Goal: Task Accomplishment & Management: Complete application form

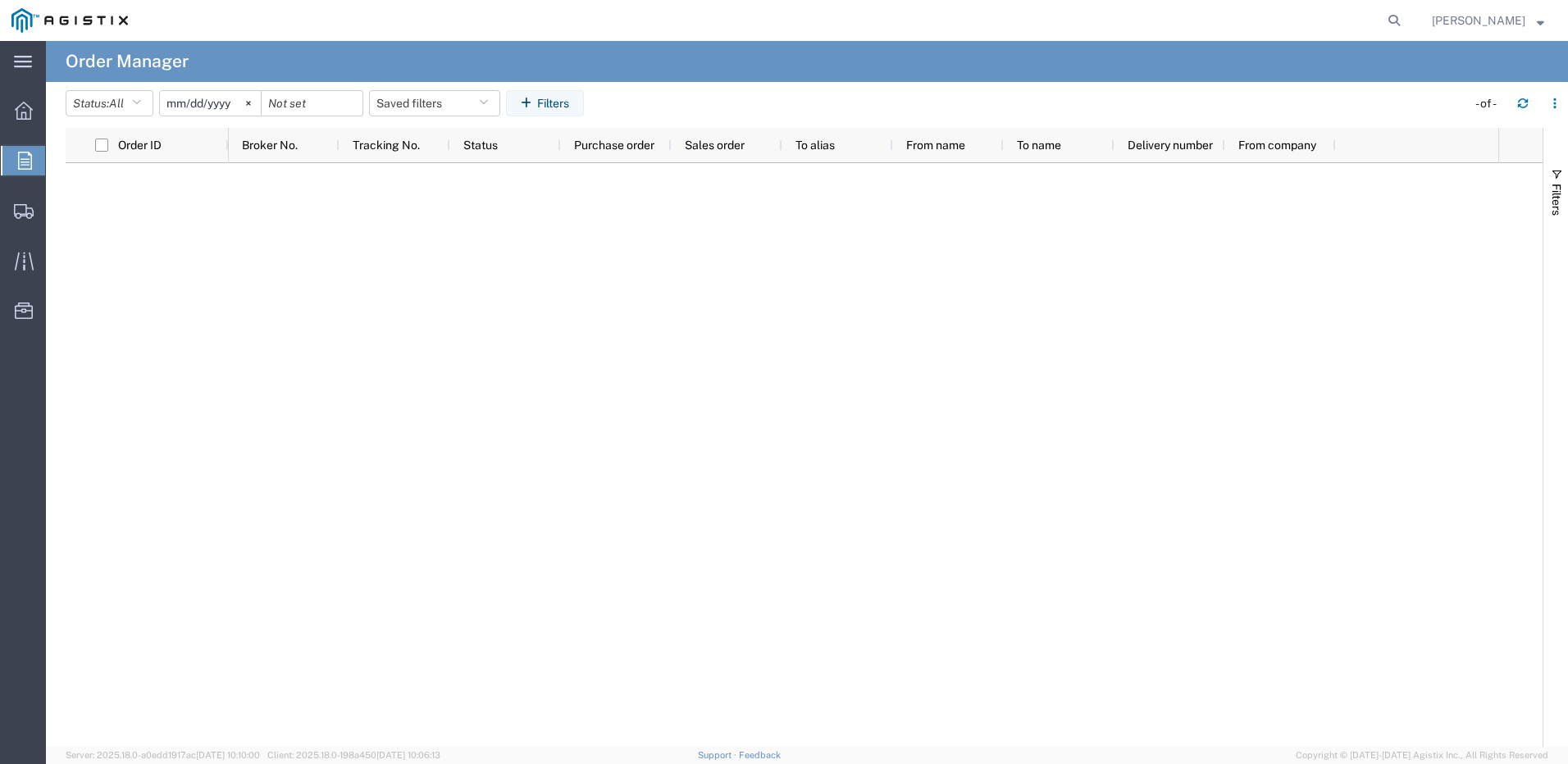
click at [19, 157] on icon at bounding box center [25, 161] width 14 height 18
click at [55, 167] on span "Orders" at bounding box center [51, 160] width 13 height 33
click at [31, 48] on div "main_menu Created with Sketch." at bounding box center [22, 62] width 46 height 41
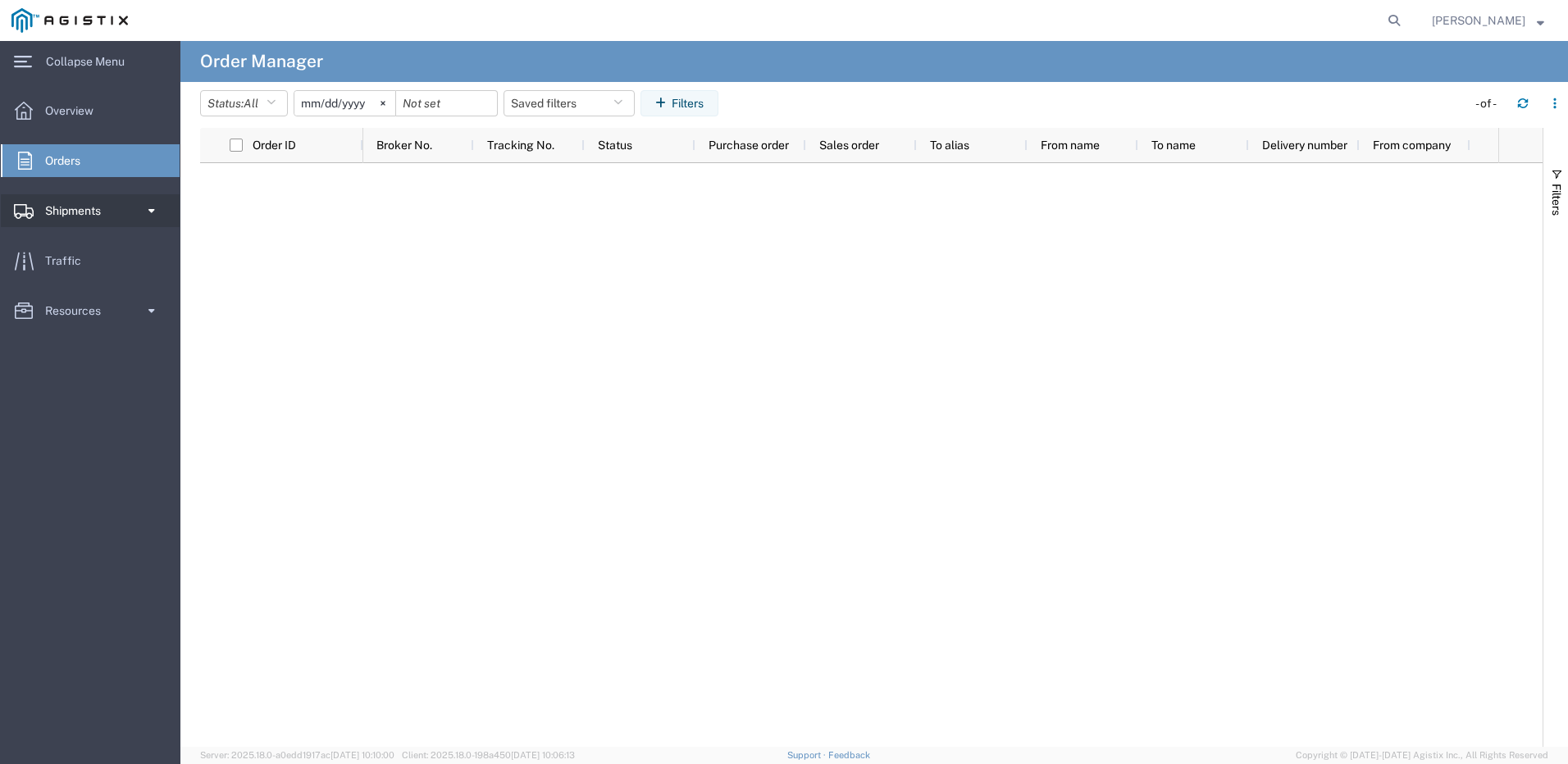
click at [142, 219] on link "Shipments" at bounding box center [90, 210] width 179 height 33
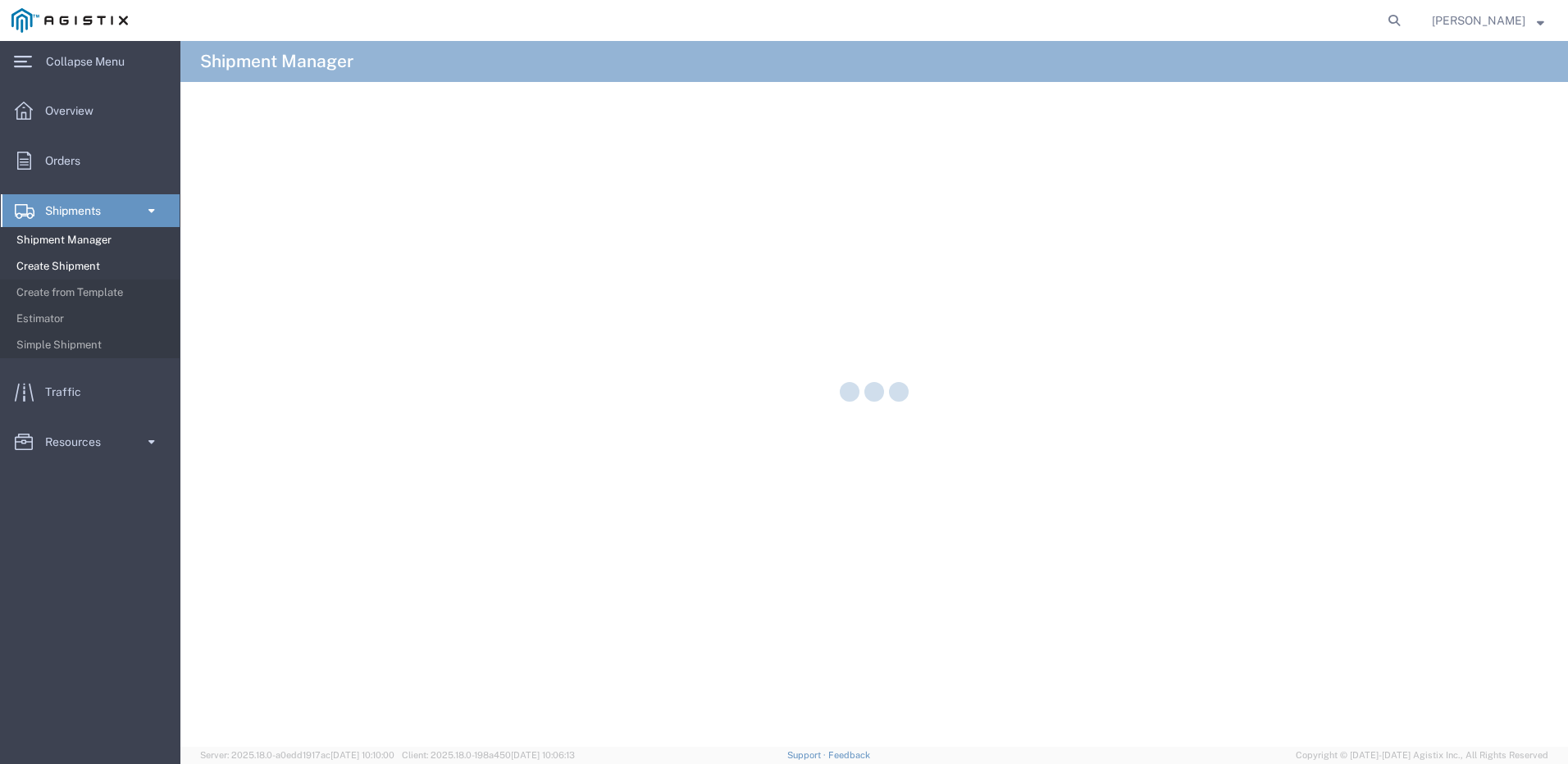
click at [52, 269] on span "Create Shipment" at bounding box center [92, 267] width 152 height 33
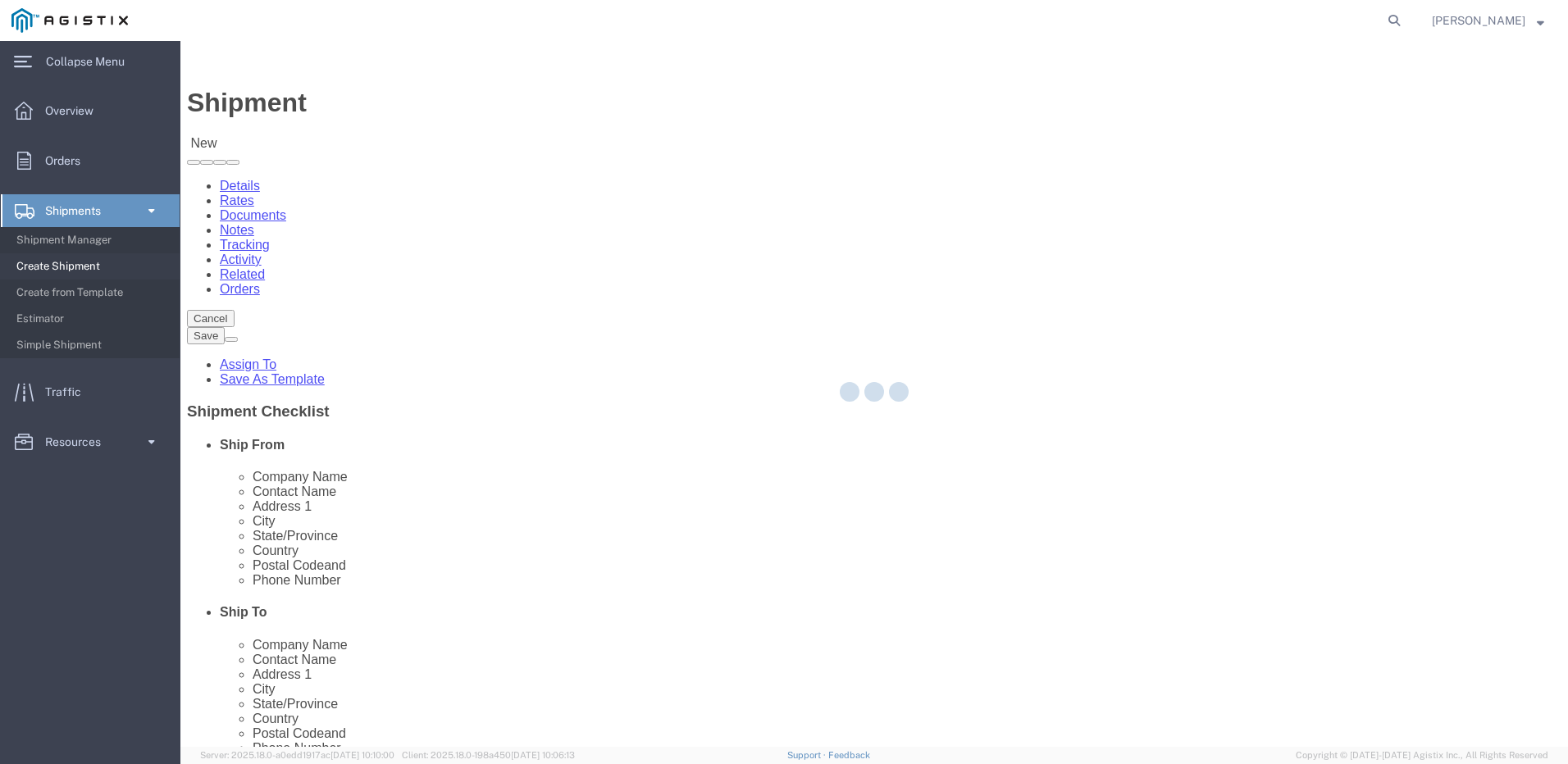
select select
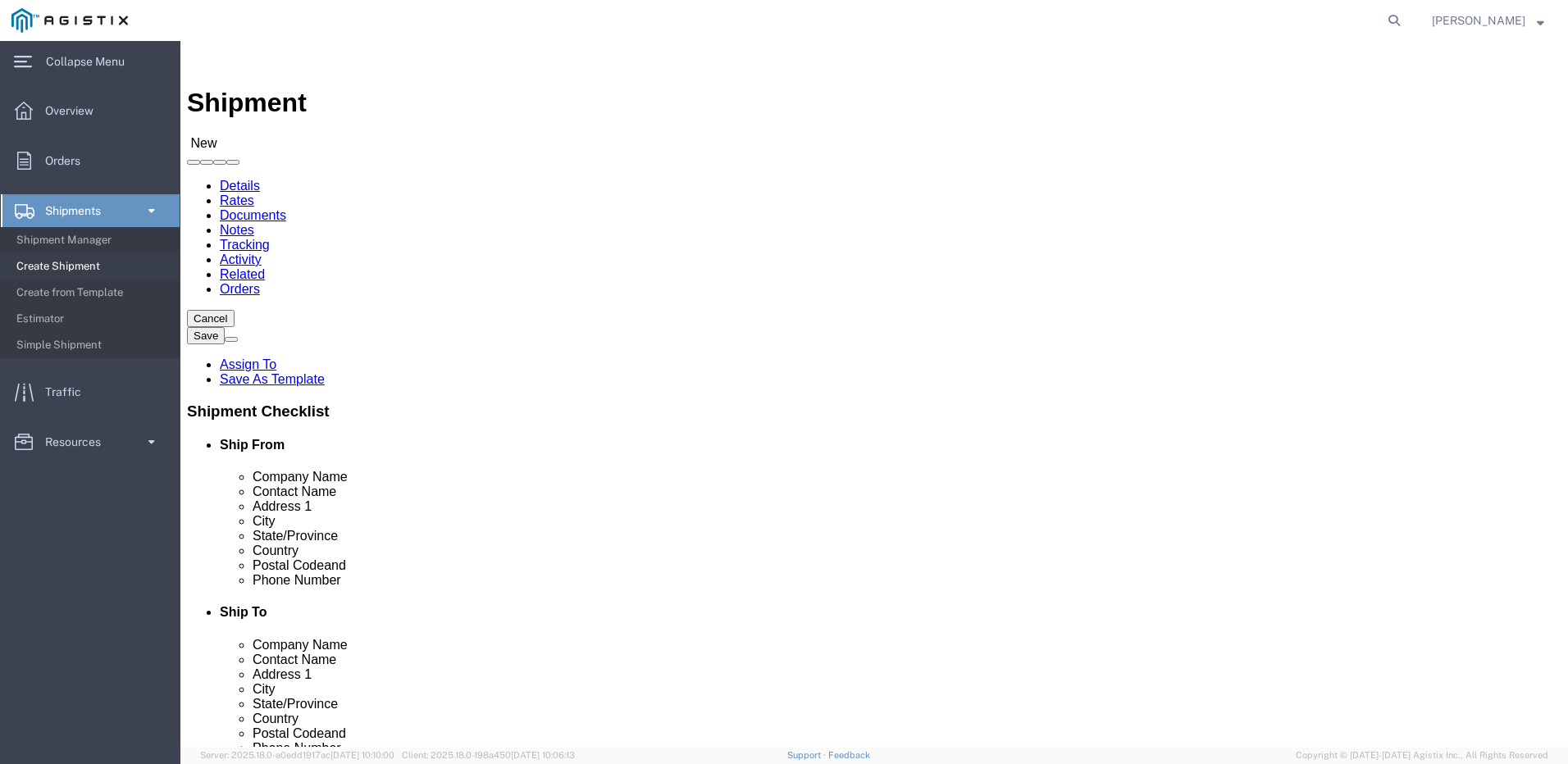
click select "Select Dura-Line PG&E"
select select "9596"
click select "Select Dura-Line PG&E"
select select
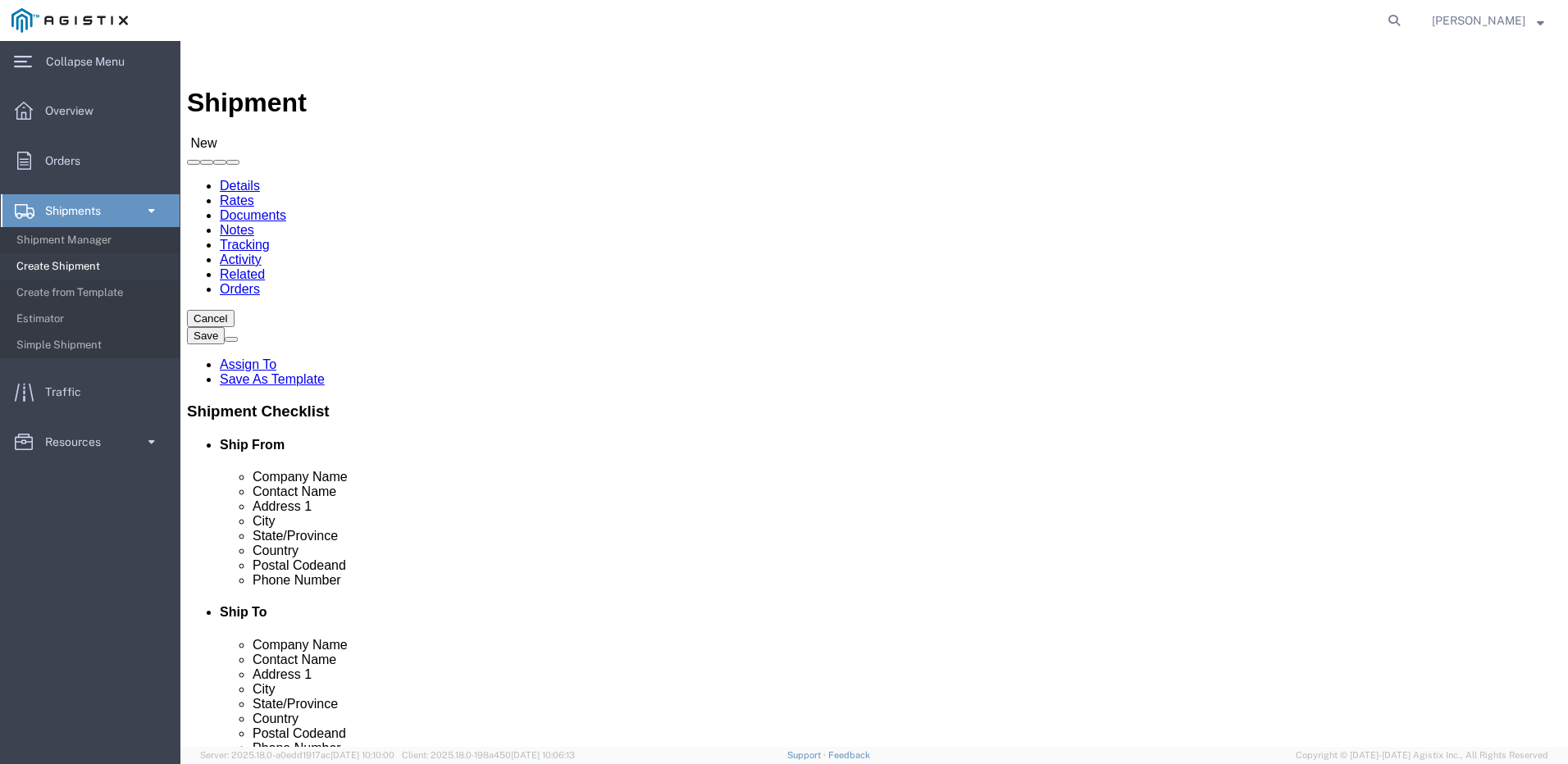
click select "Select Dura-Line PG&E"
select select "102694"
click select "Select Dura-Line PG&E"
click div "Customer Information Account Select Dura-Line PG&E Location Select All Others F…"
click select "Select Dura-Line PG&E"
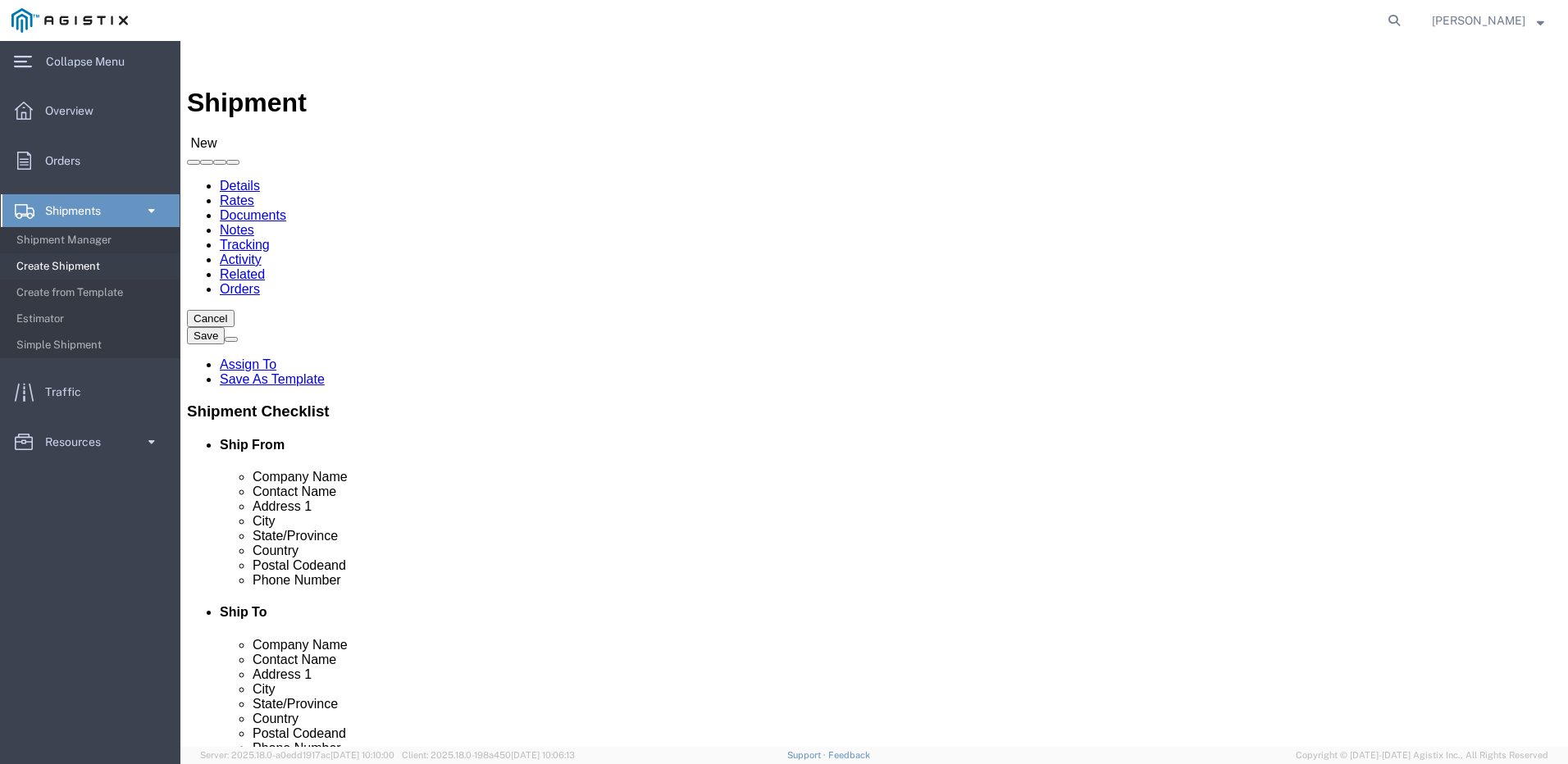
select select
select select "9596"
click select "Select Dura-Line PG&E"
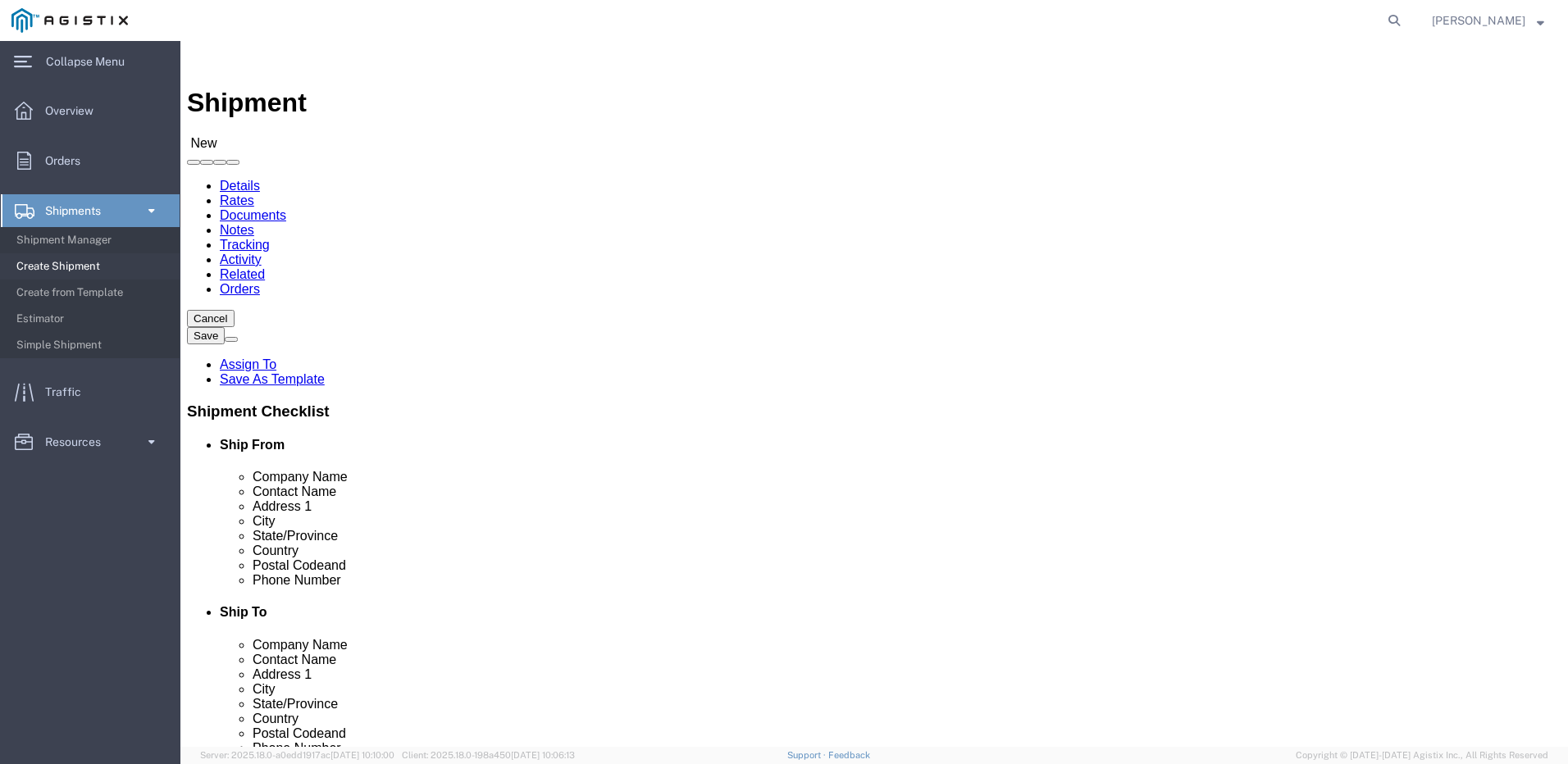
select select
click select "Select Dura-Line PG&E"
click select "Select All Others Fremont DC Fresno DC Wheatland DC"
select select "19745"
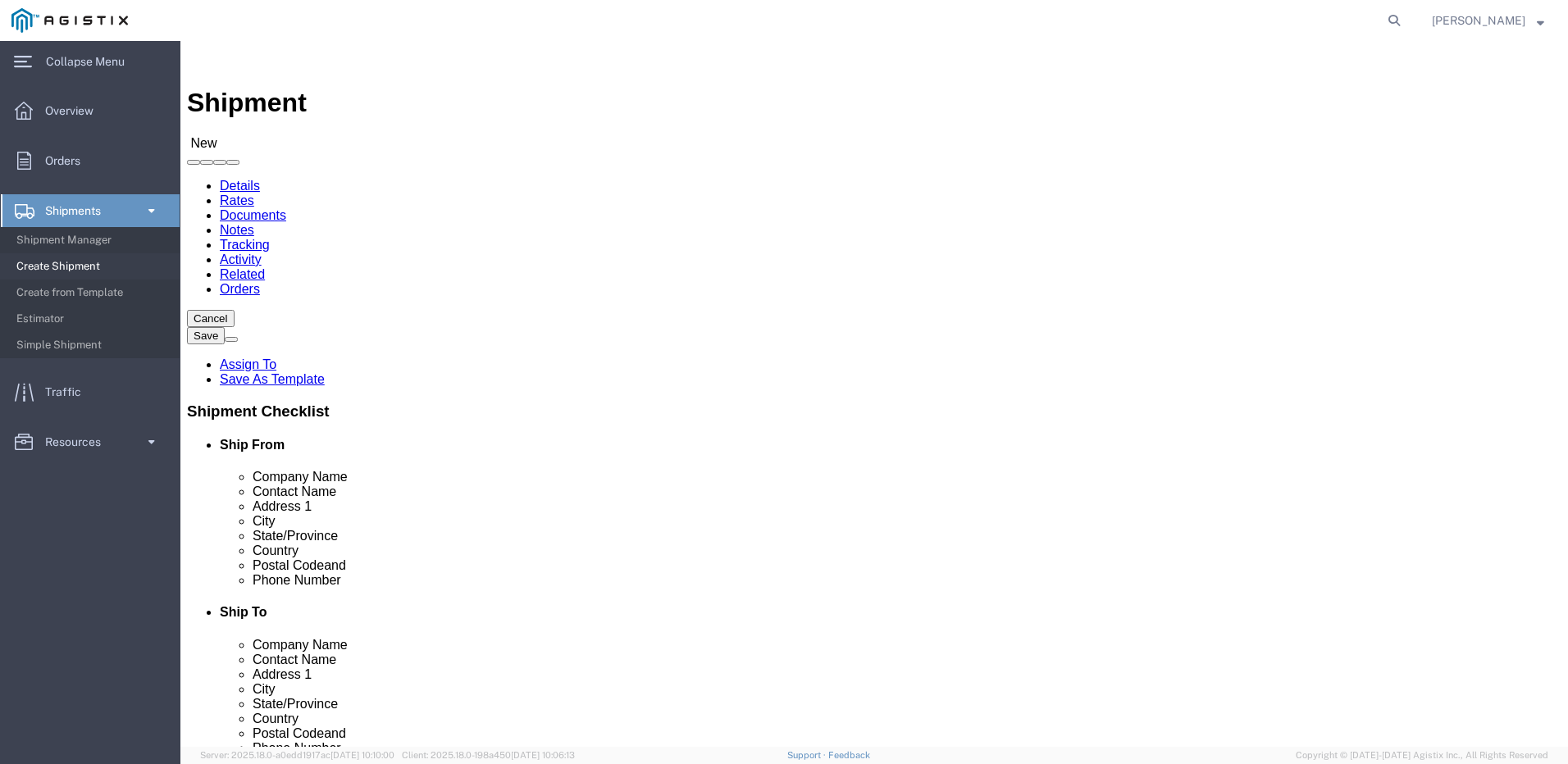
click select "Select All Others Fremont DC Fresno DC Wheatland DC"
click input "Duraline"
type input "D"
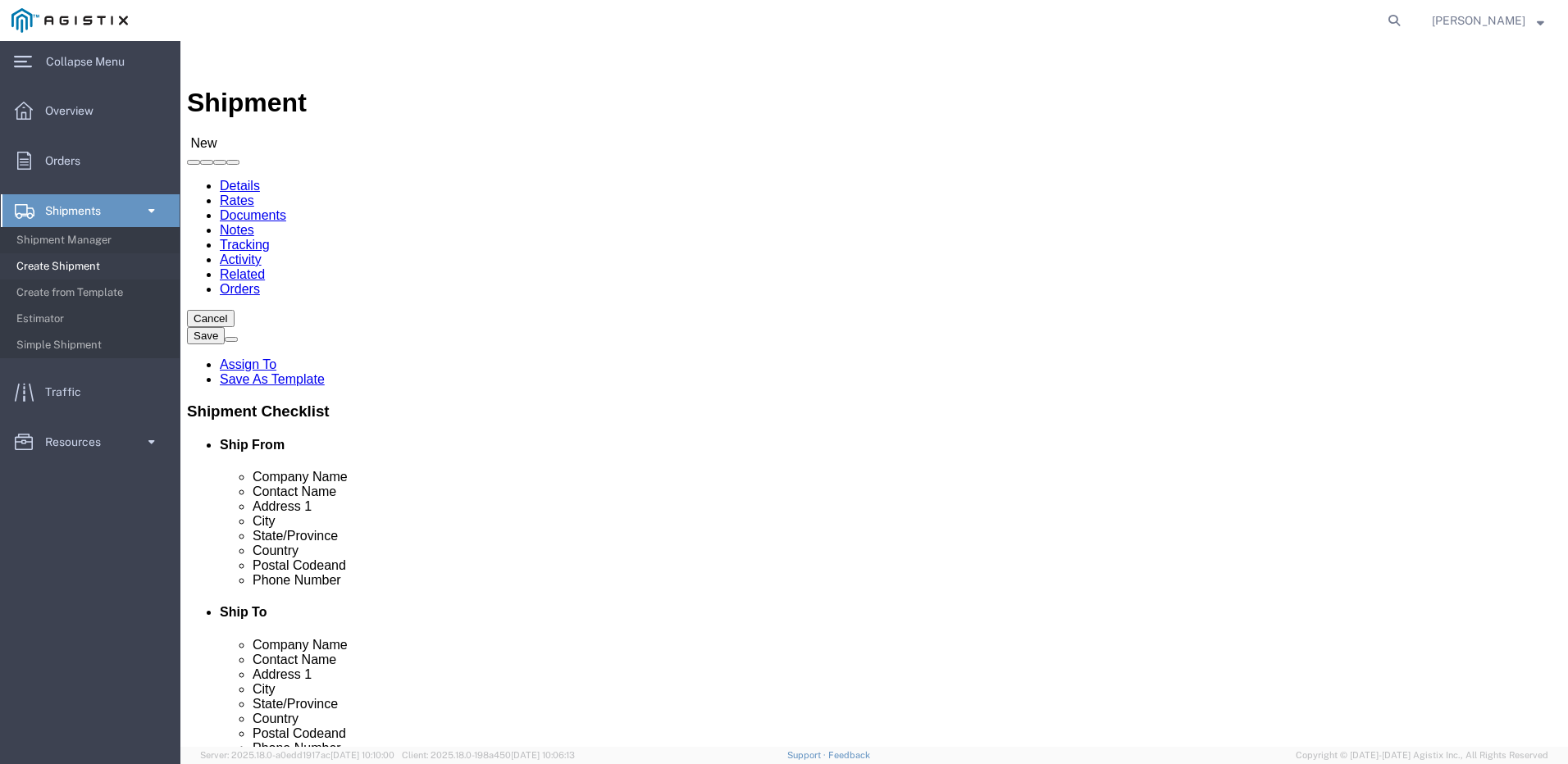
click input "text"
type input "Duraline"
click p "- DURALINE - (BRANDY HALL) 860 GARDEN STREET, ELYRIA, OH, 44035, US"
select select "OH"
type input "DURALINE"
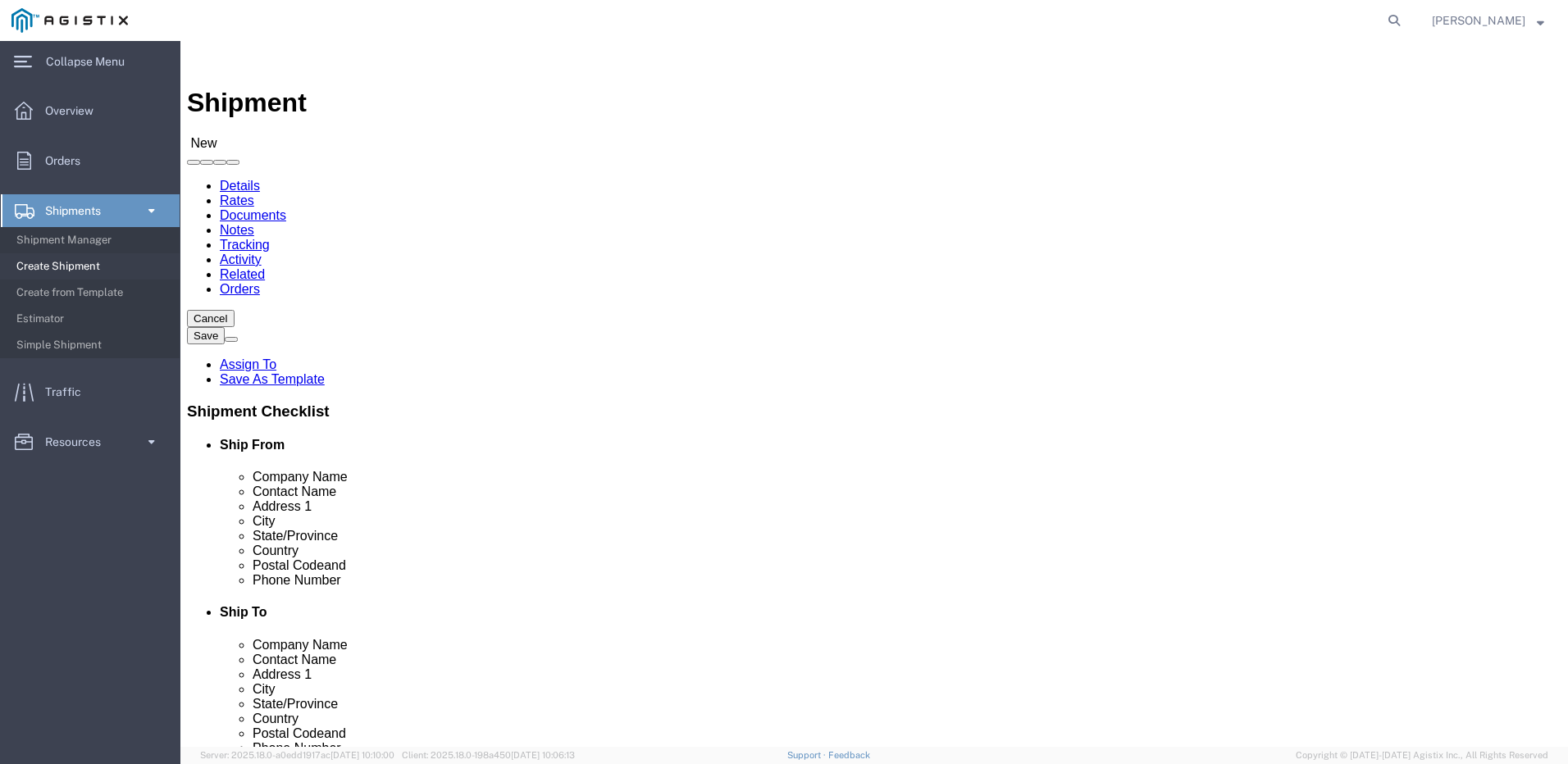
click input "text"
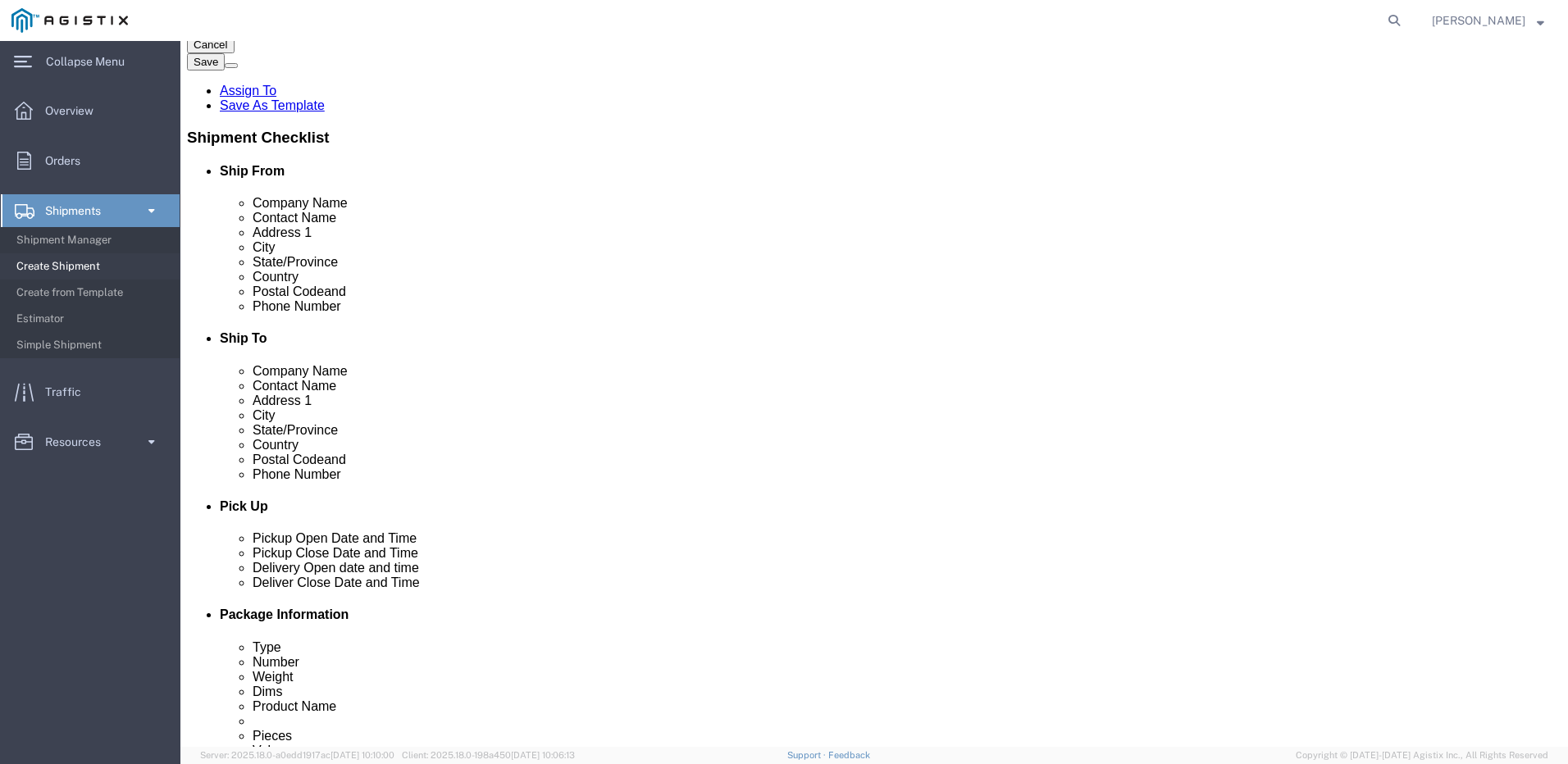
scroll to position [328, 0]
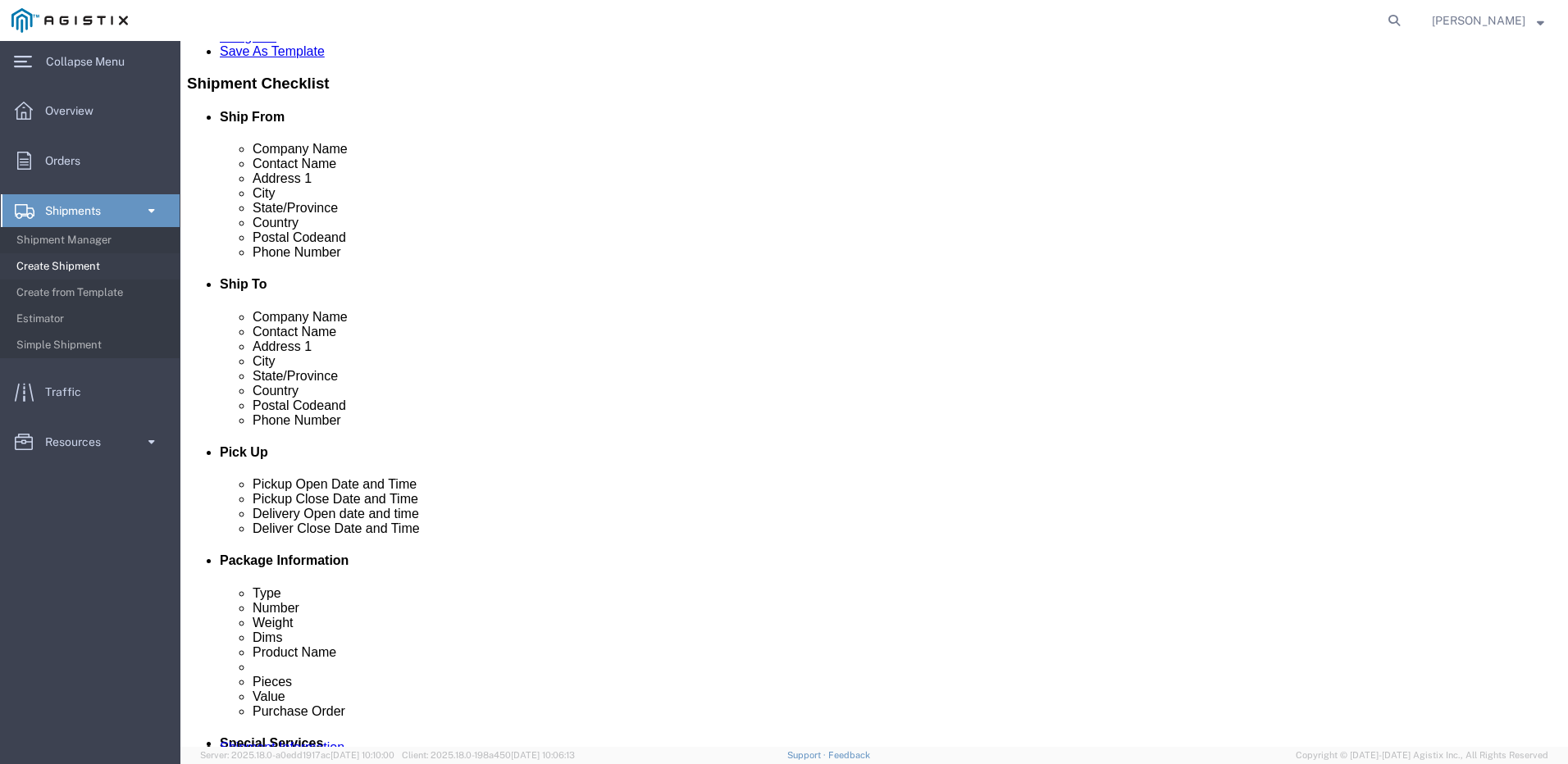
type input "BRANDON SANABRIA"
click input "text"
type input "brandon.sanabria@duraline.com"
click input "text"
type input "2221 SOUTH ORANGE AVENUE"
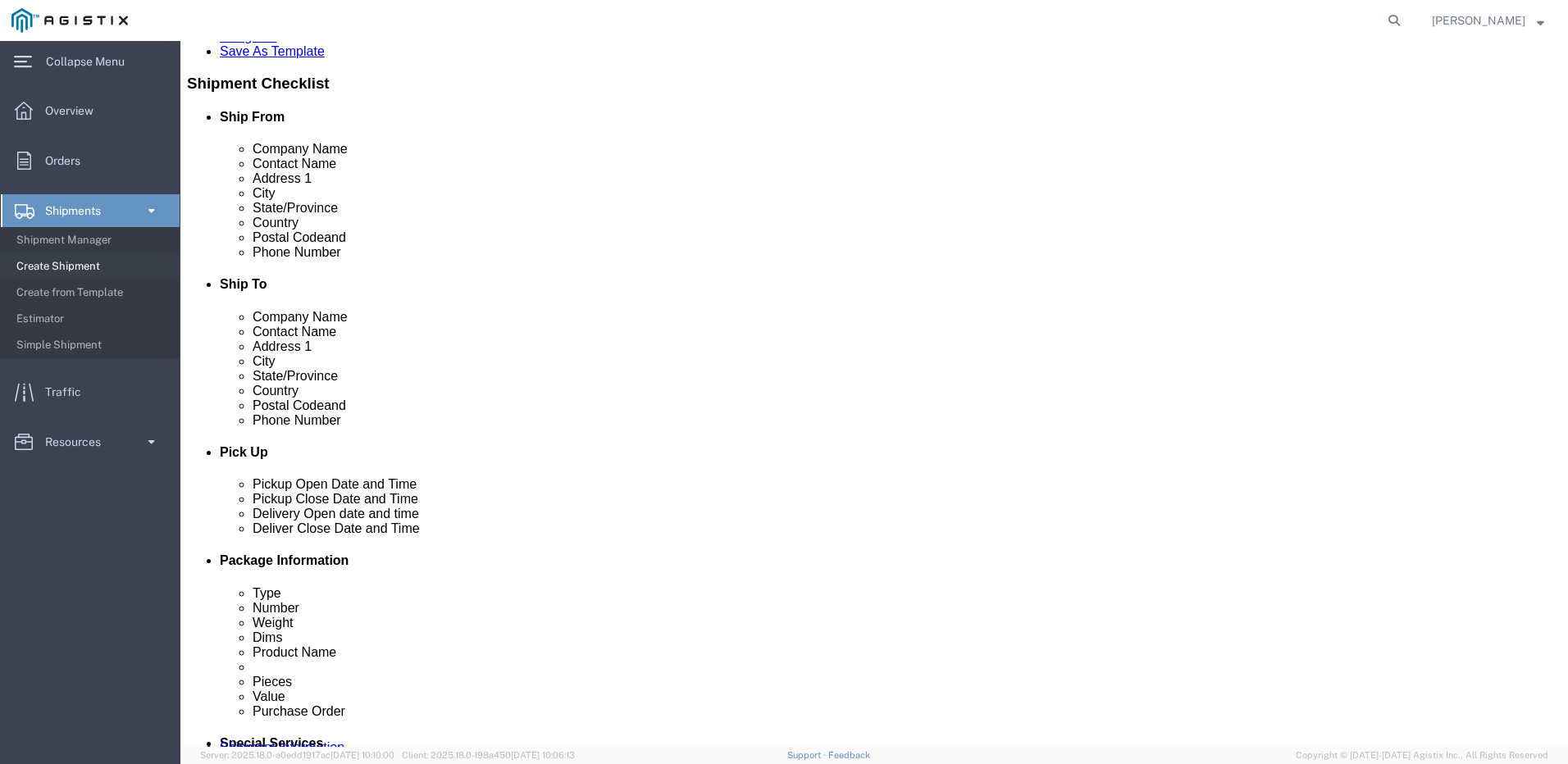
click input "text"
type input "FRESNO"
click p "- PG&E - (Richard Urbano) 2221 S Orange, Fresno, CA, 93725, US"
select select "CA"
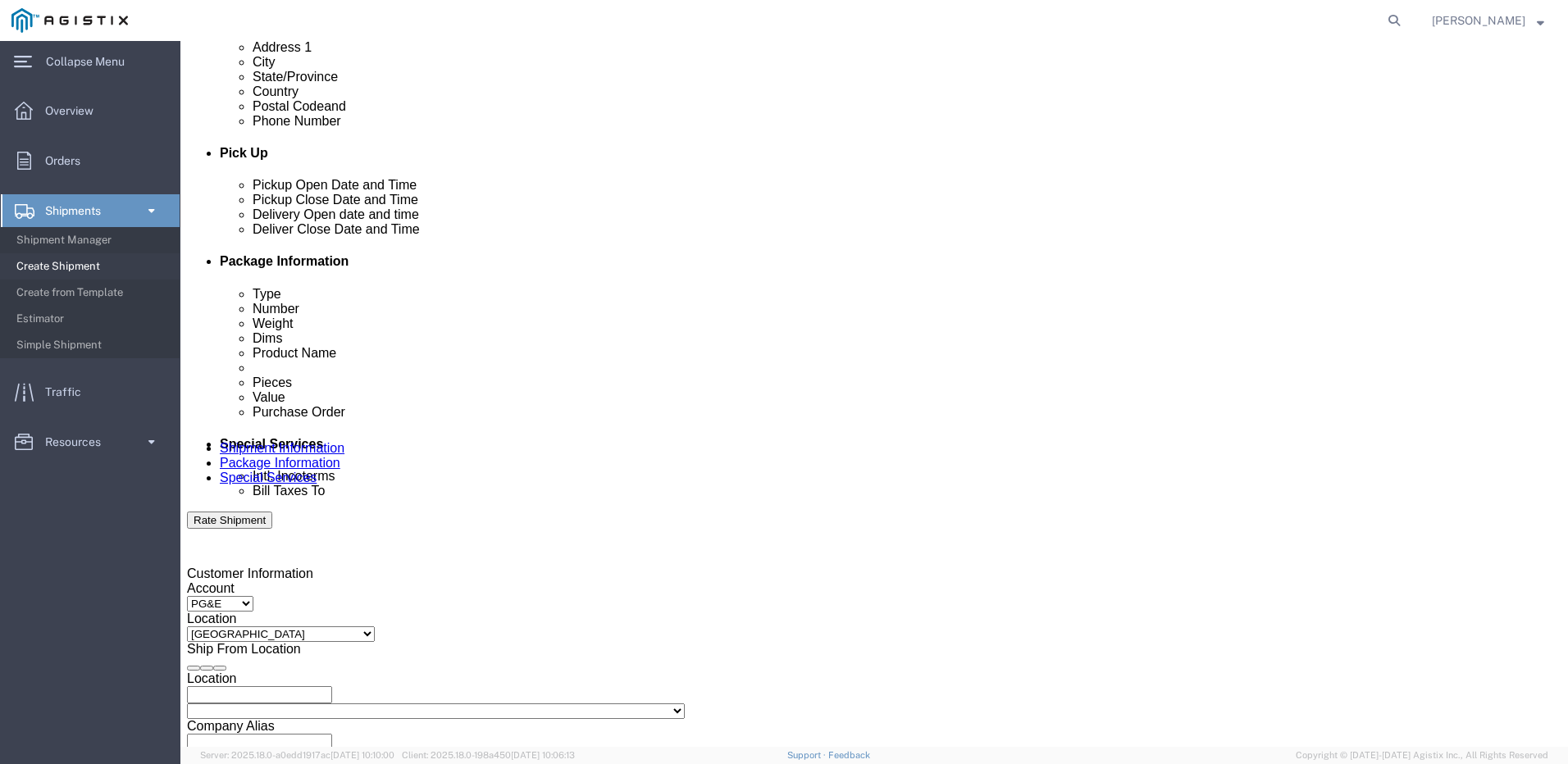
scroll to position [656, 0]
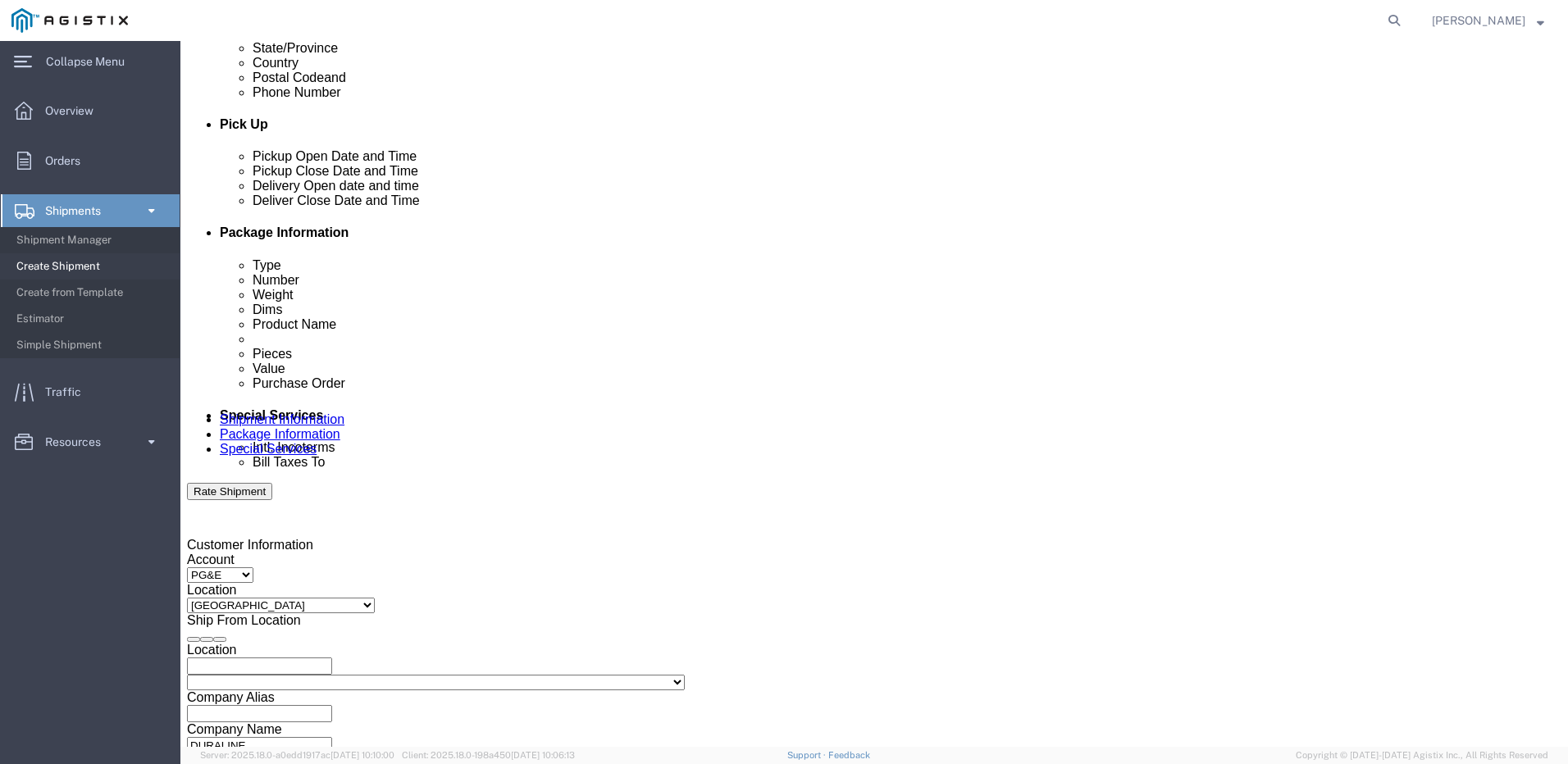
type input "Fresno"
click div "Sep 05 2025 11:00 AM"
type input "3:00 PM"
click button "Apply"
click icon
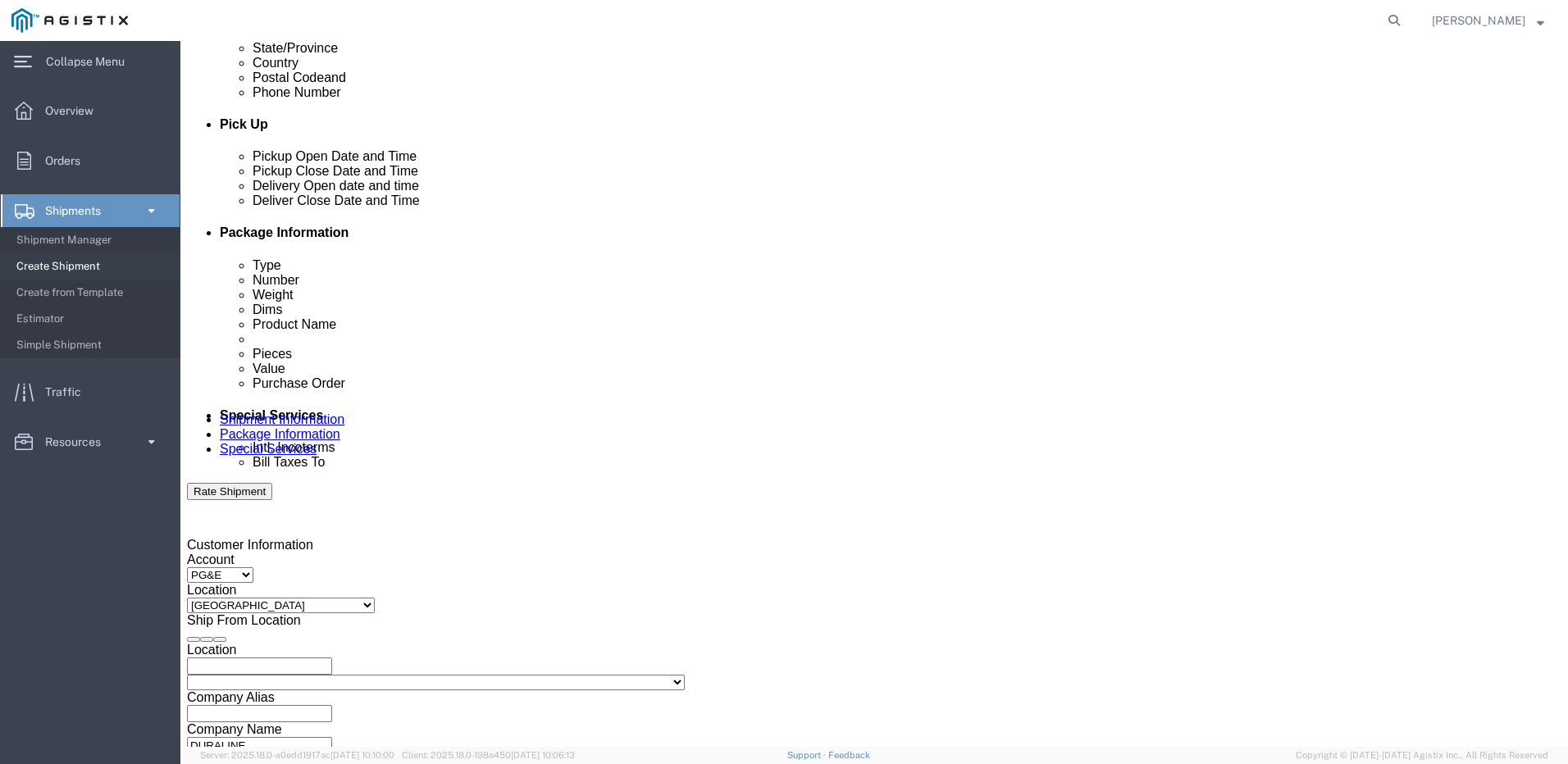
click div
click input "4:00 PM"
type input "8:00 AM"
click div
type input "4:00 PM"
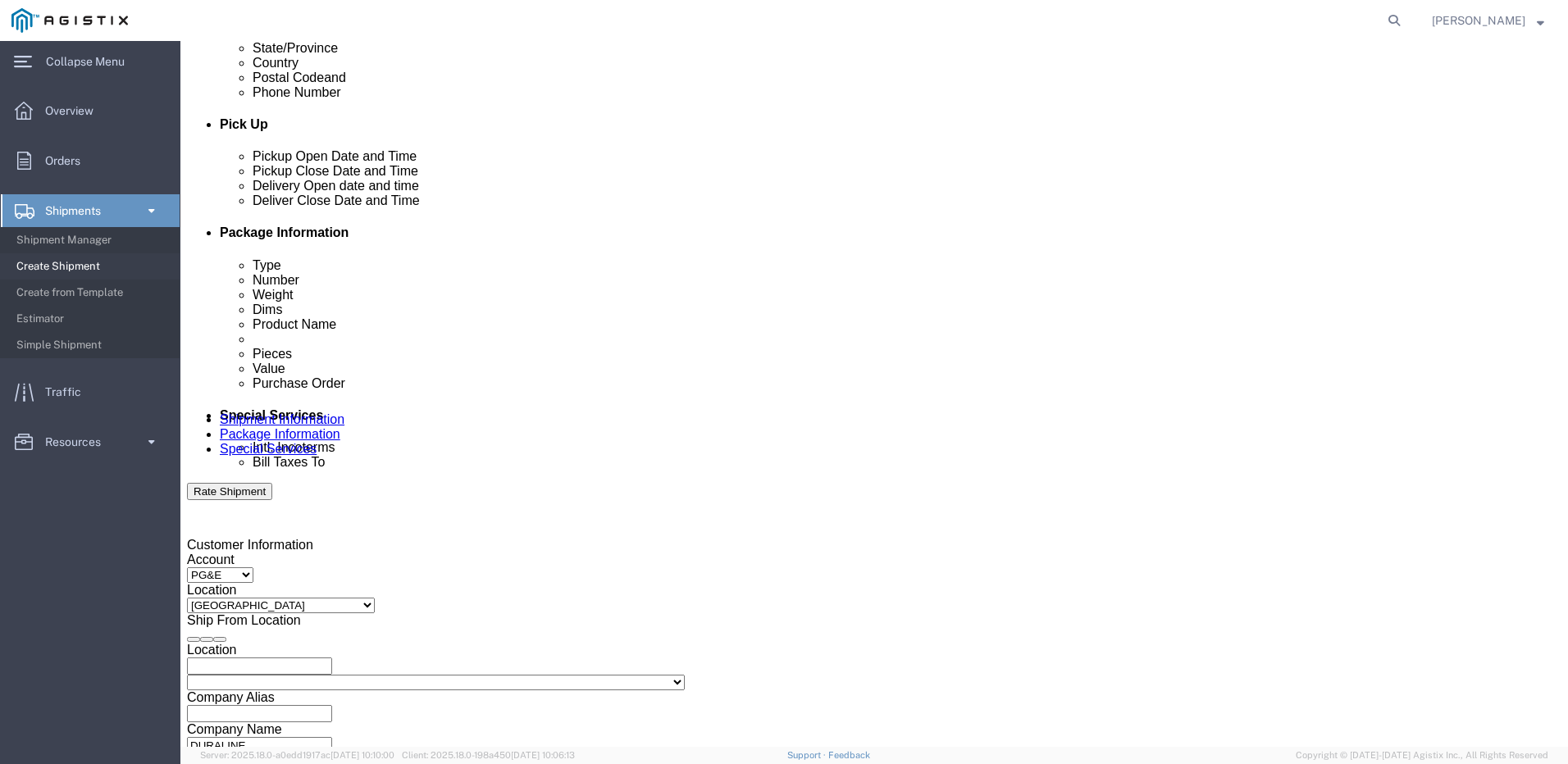
click button "Apply"
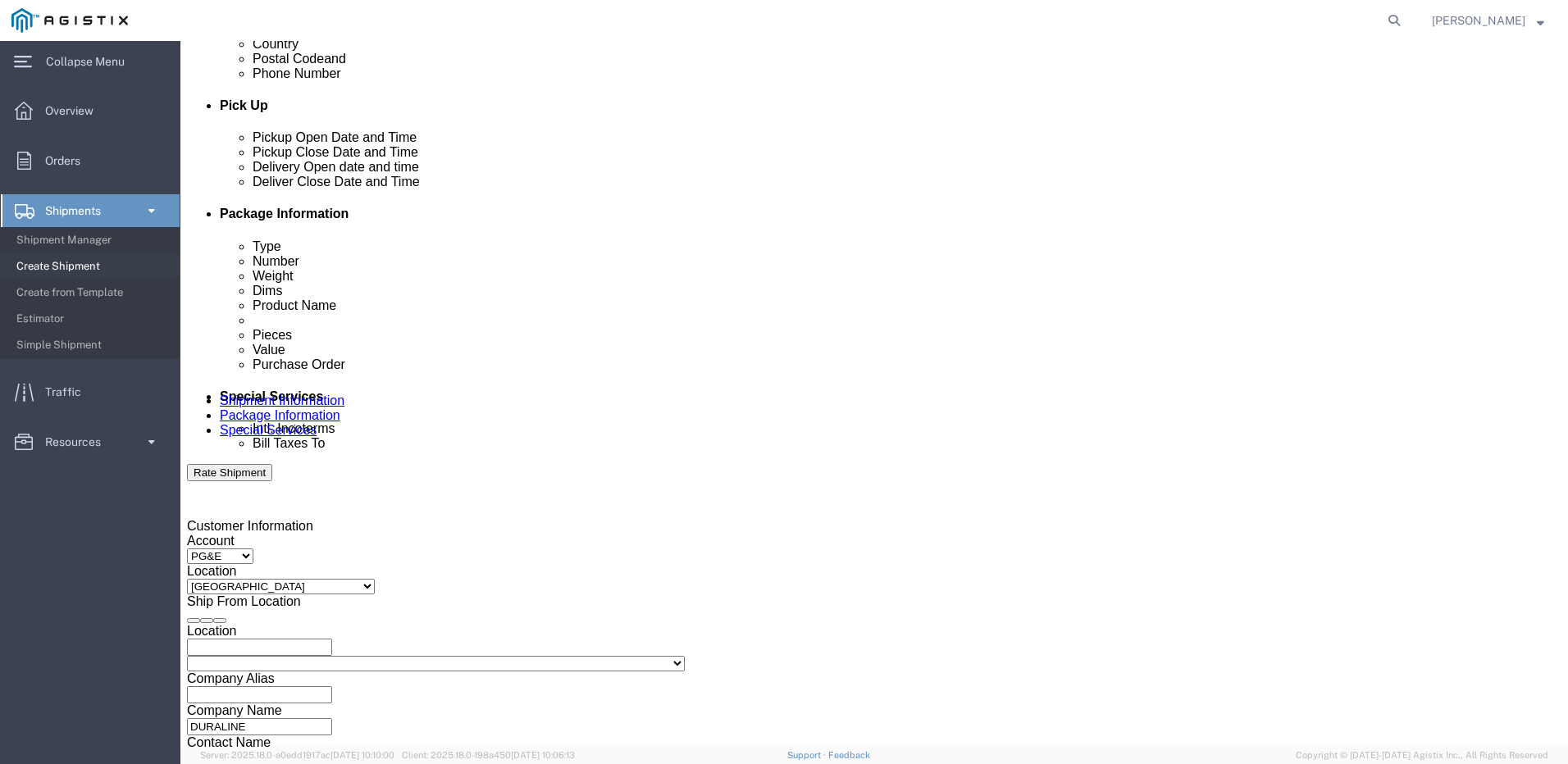
scroll to position [672, 0]
click input "text"
type input "S008030280"
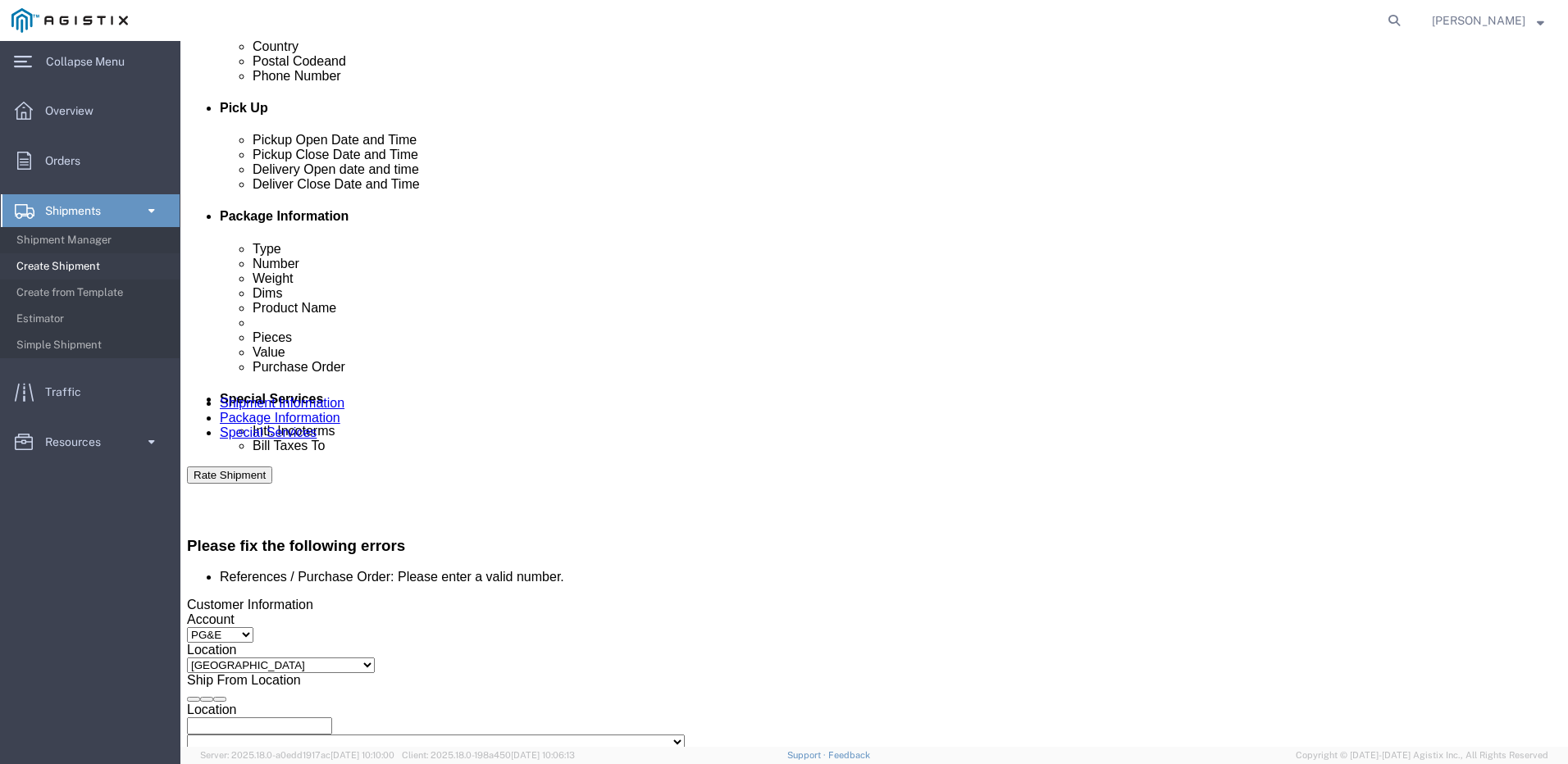
scroll to position [741, 0]
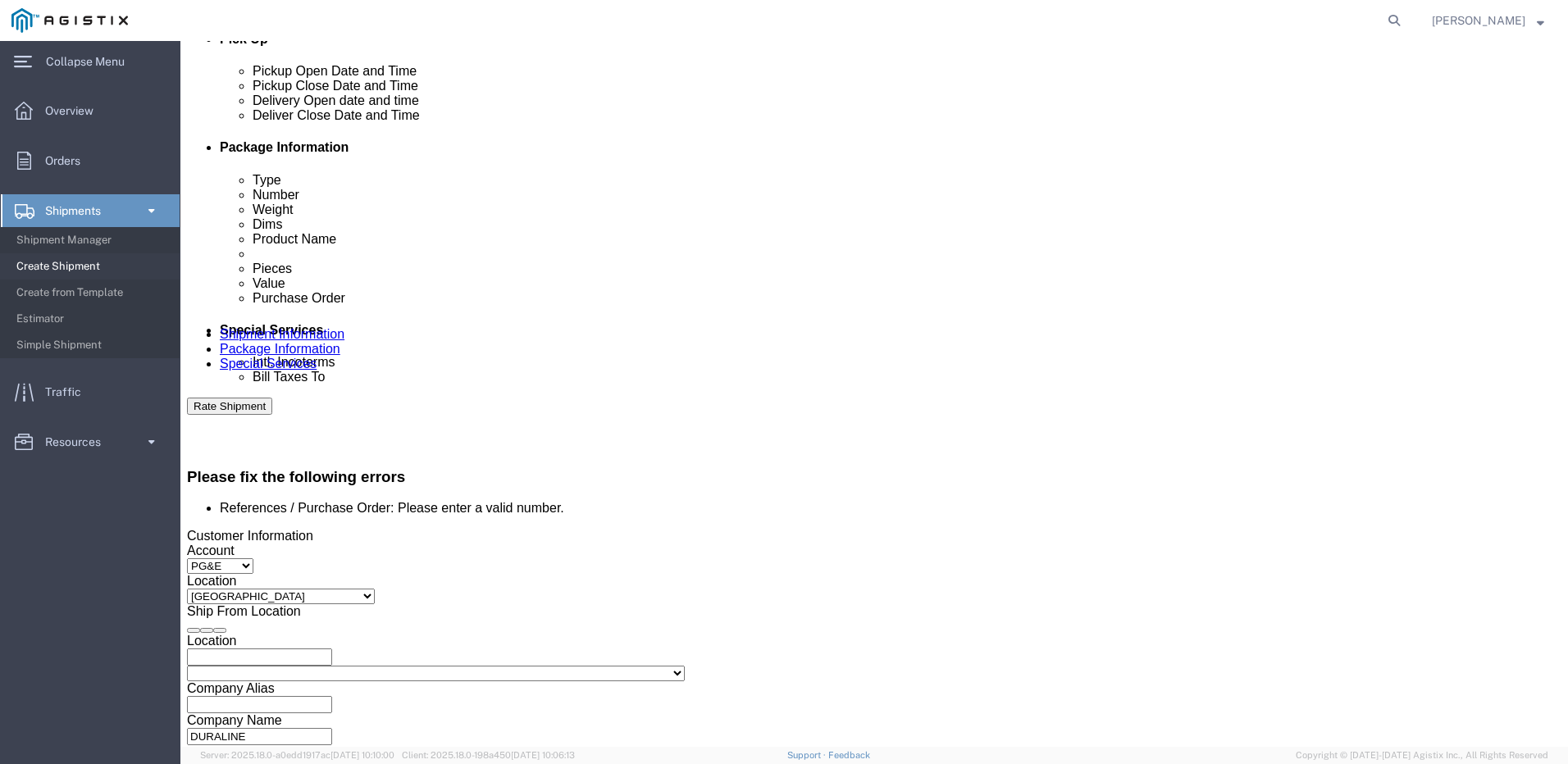
click input "text"
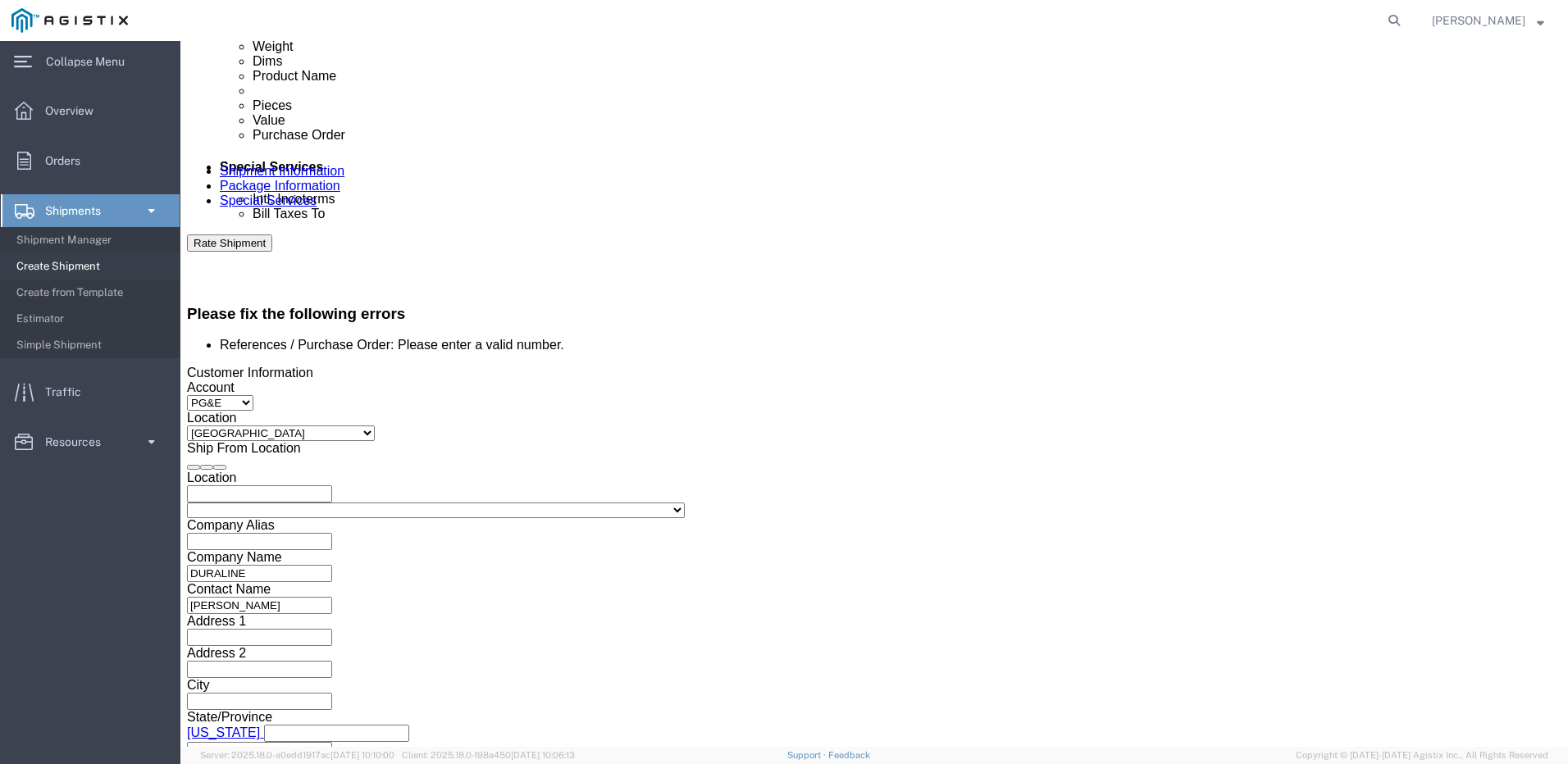
scroll to position [905, 0]
type input "80866513"
click button "Continue"
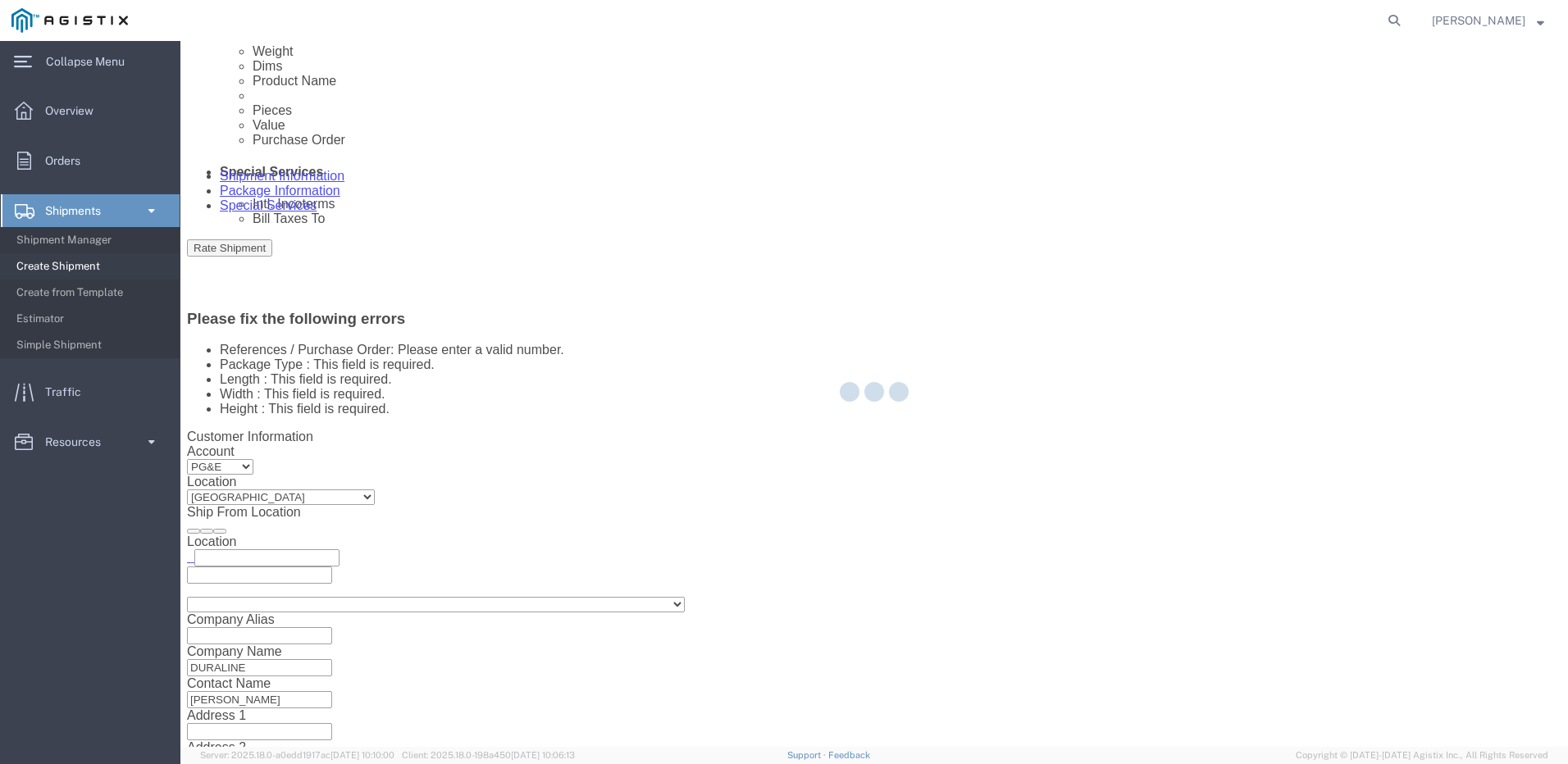
select select "CBOX"
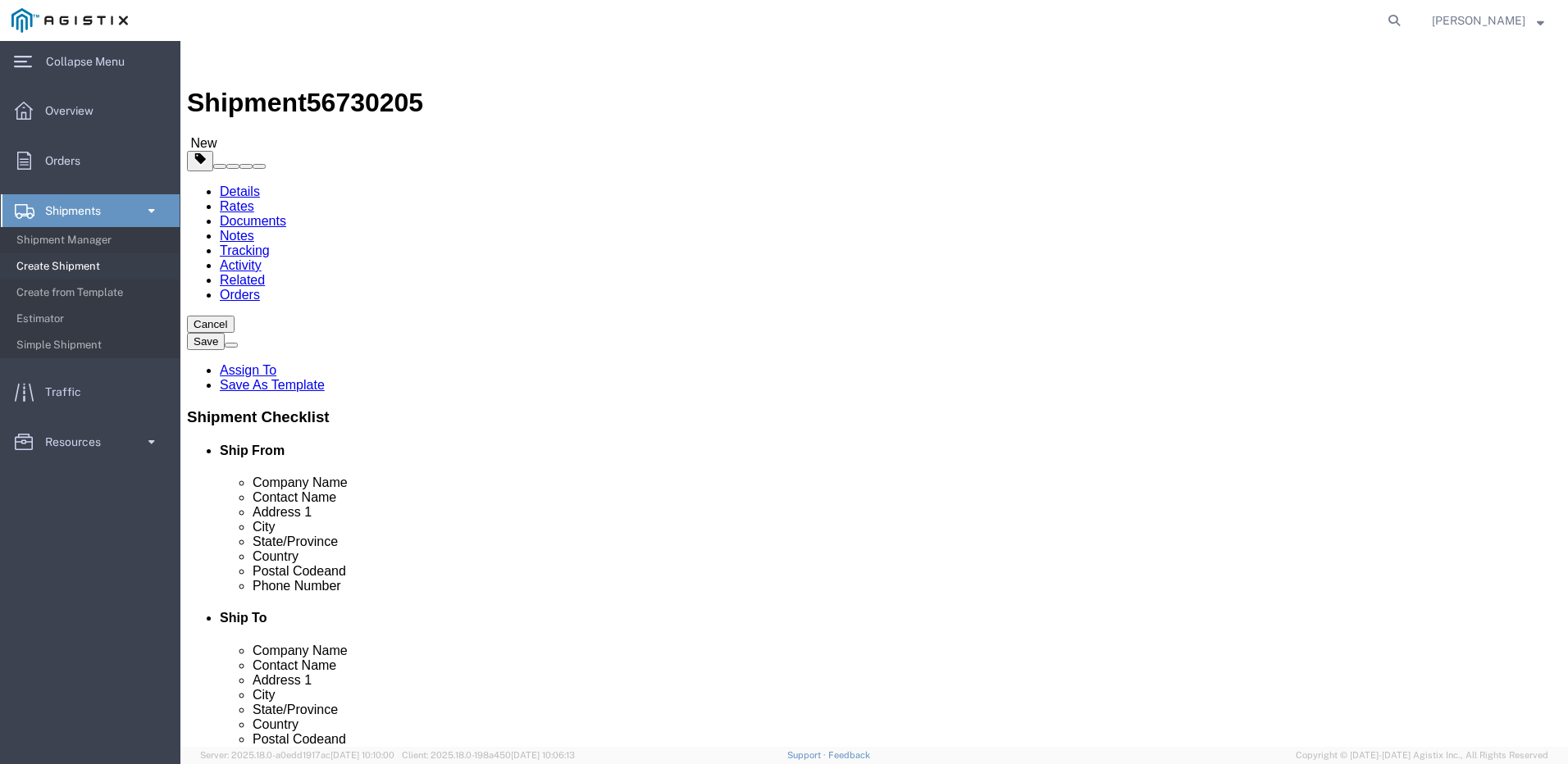
click icon
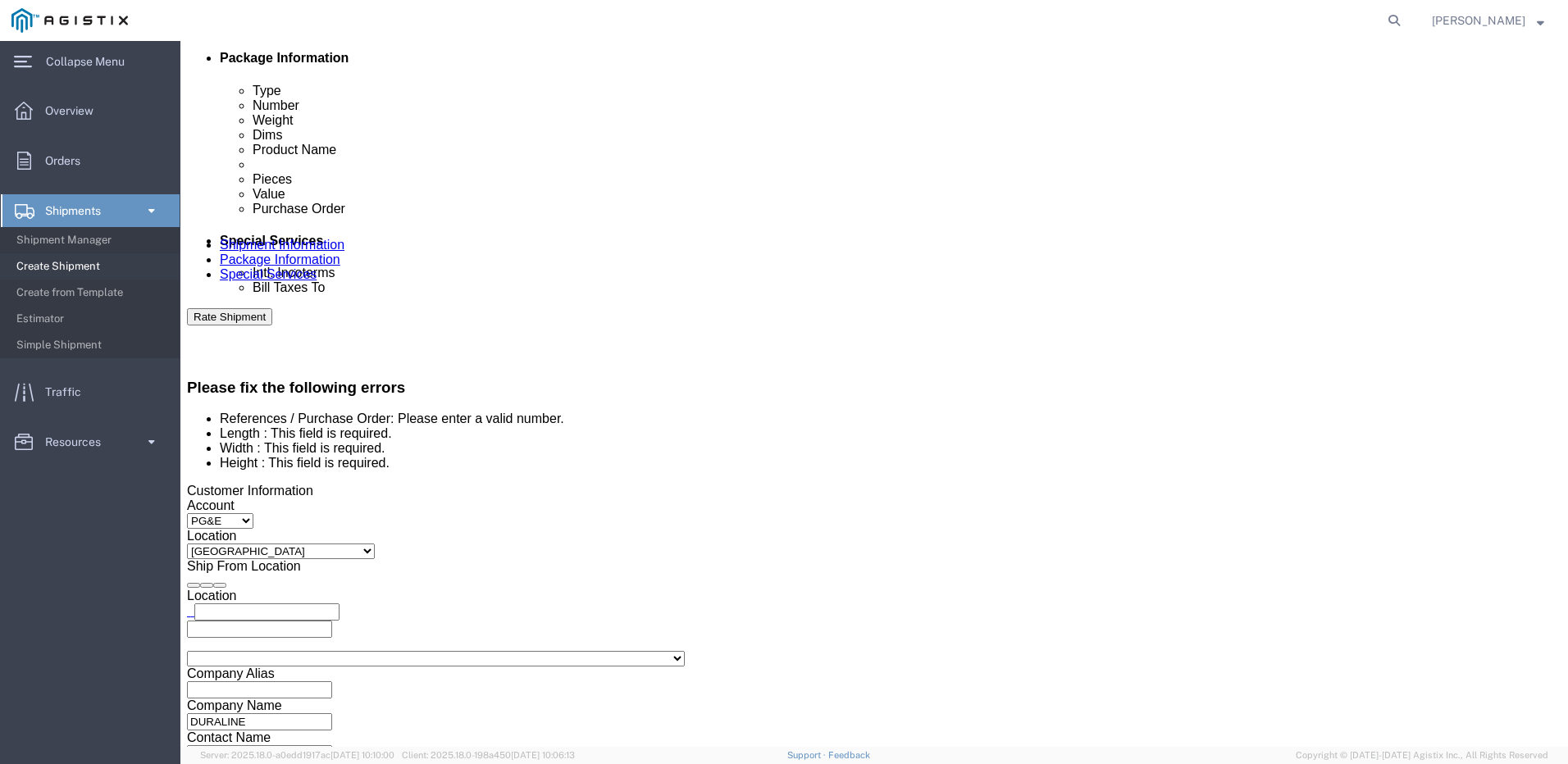
scroll to position [902, 0]
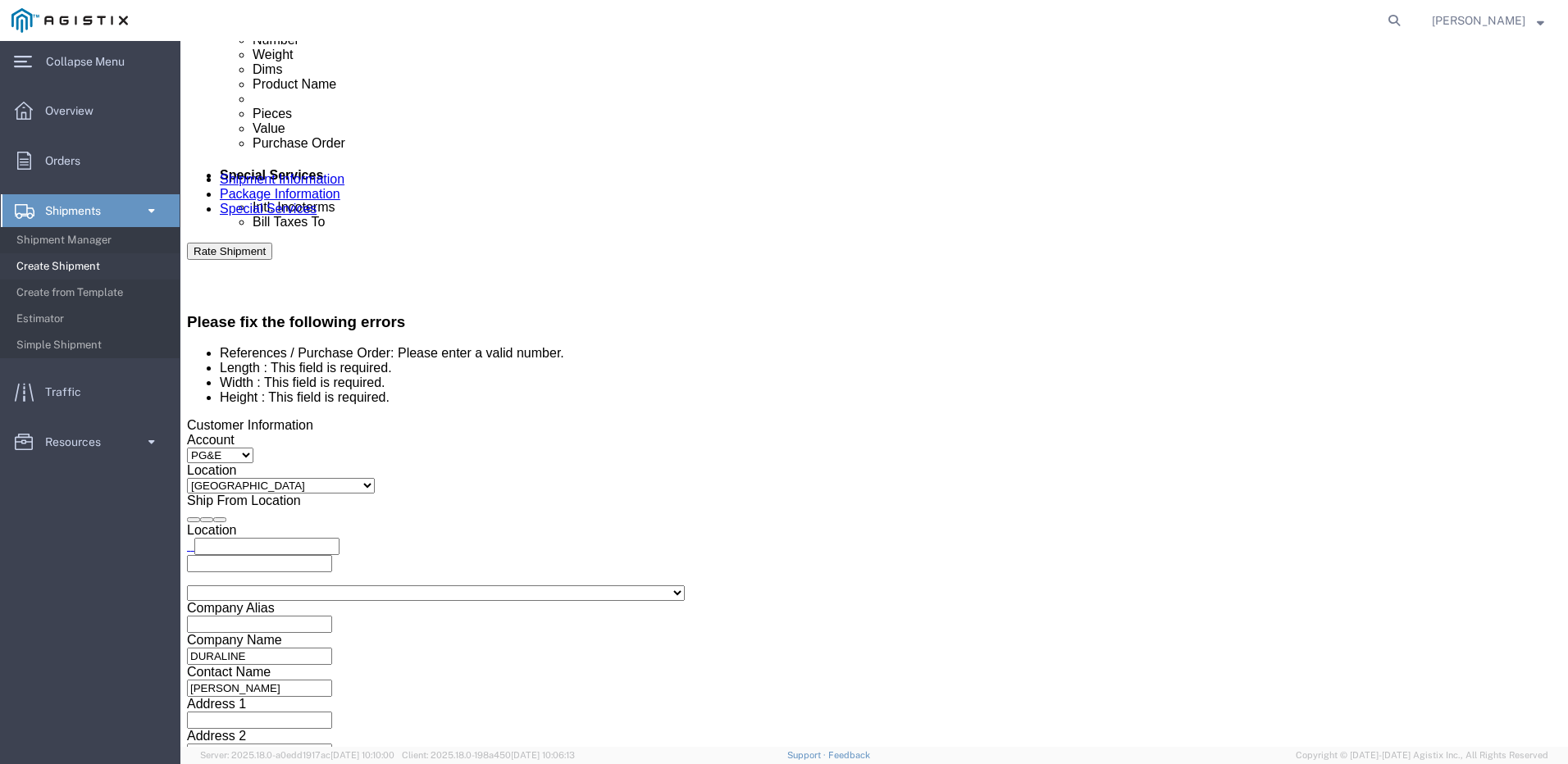
click select "Select Account Type Activity ID Airline Appointment Number ASN Batch Request # …"
click input "S008030280"
type input "S"
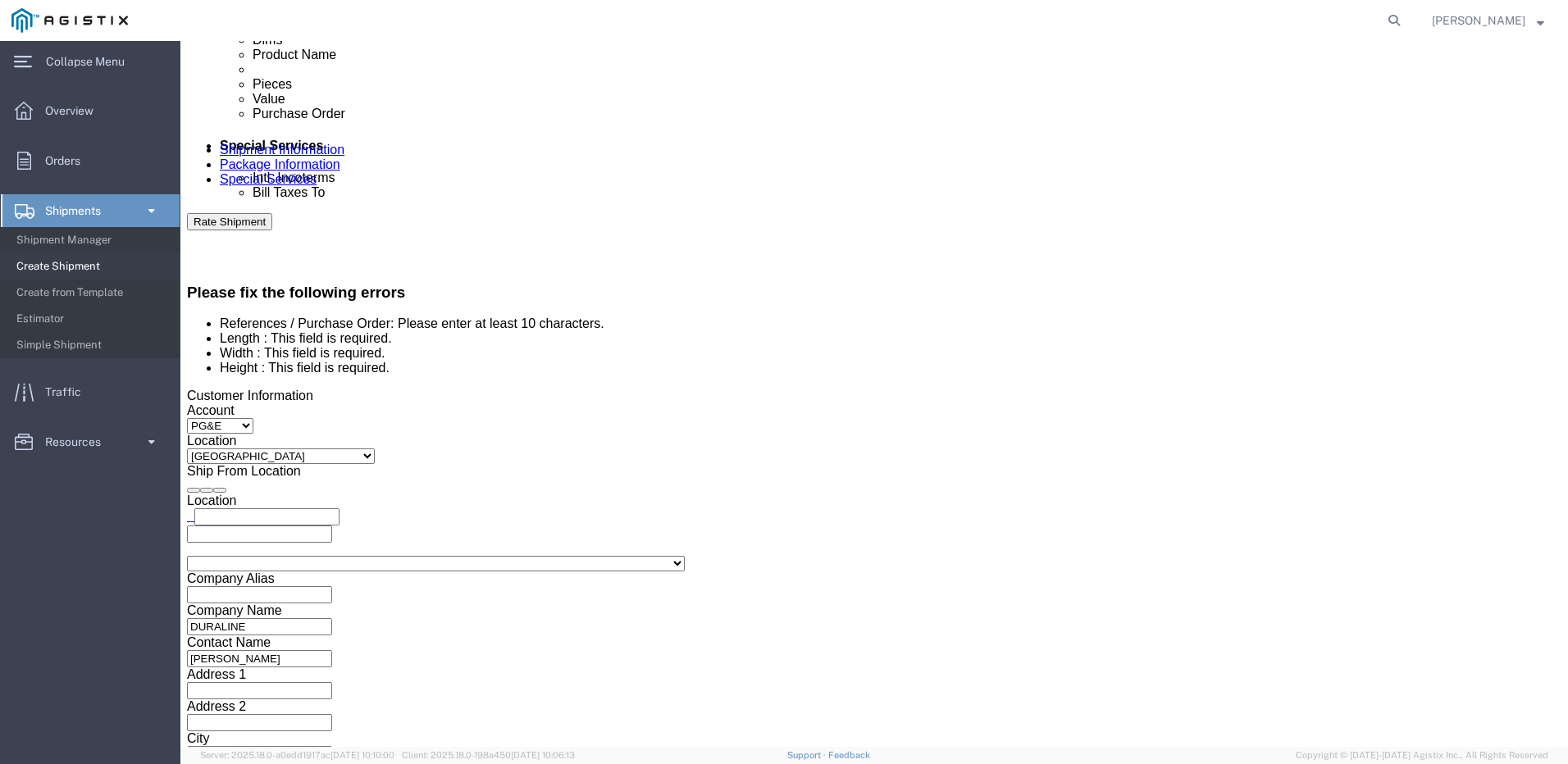
scroll to position [959, 0]
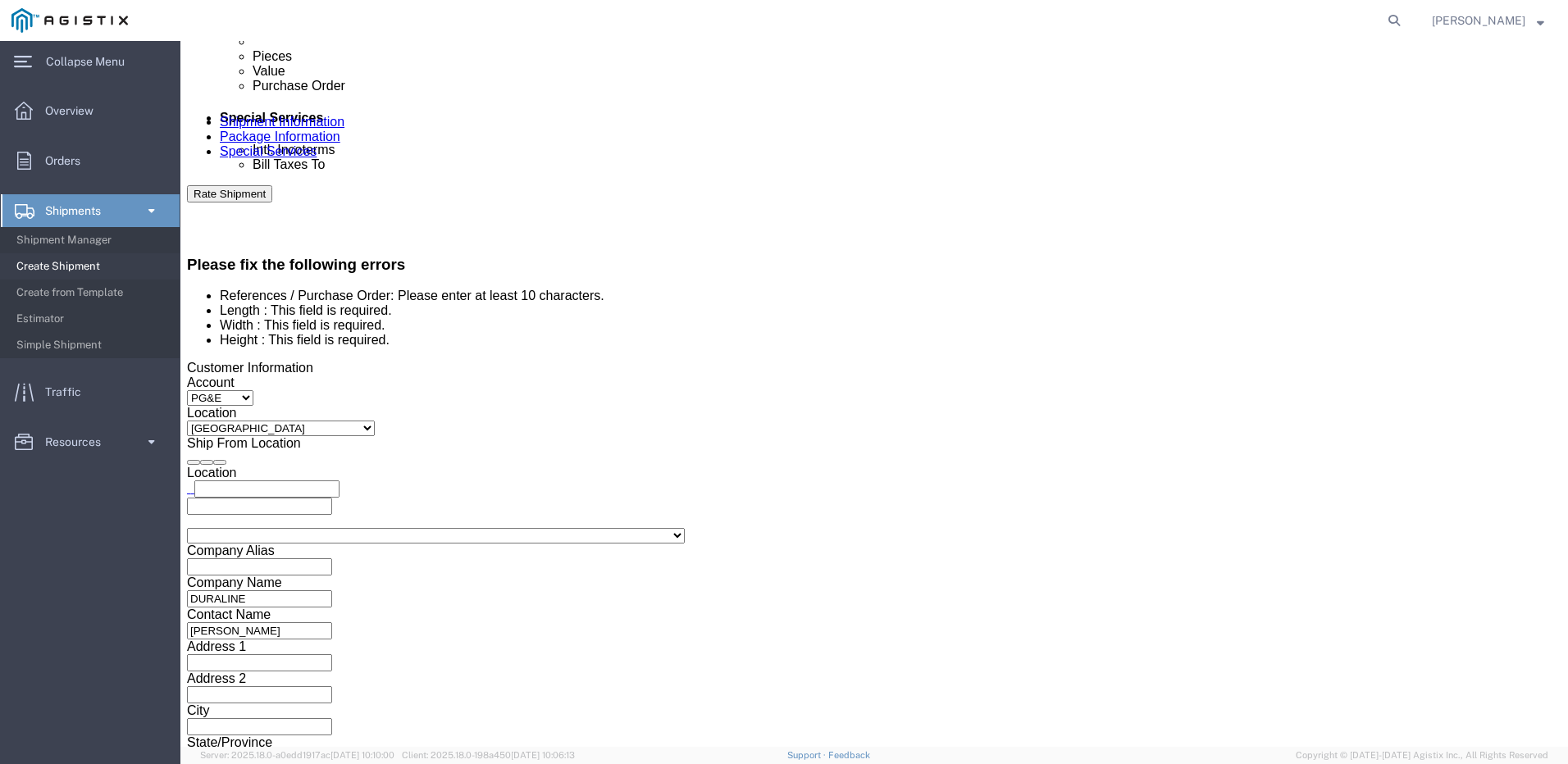
click button "Continue"
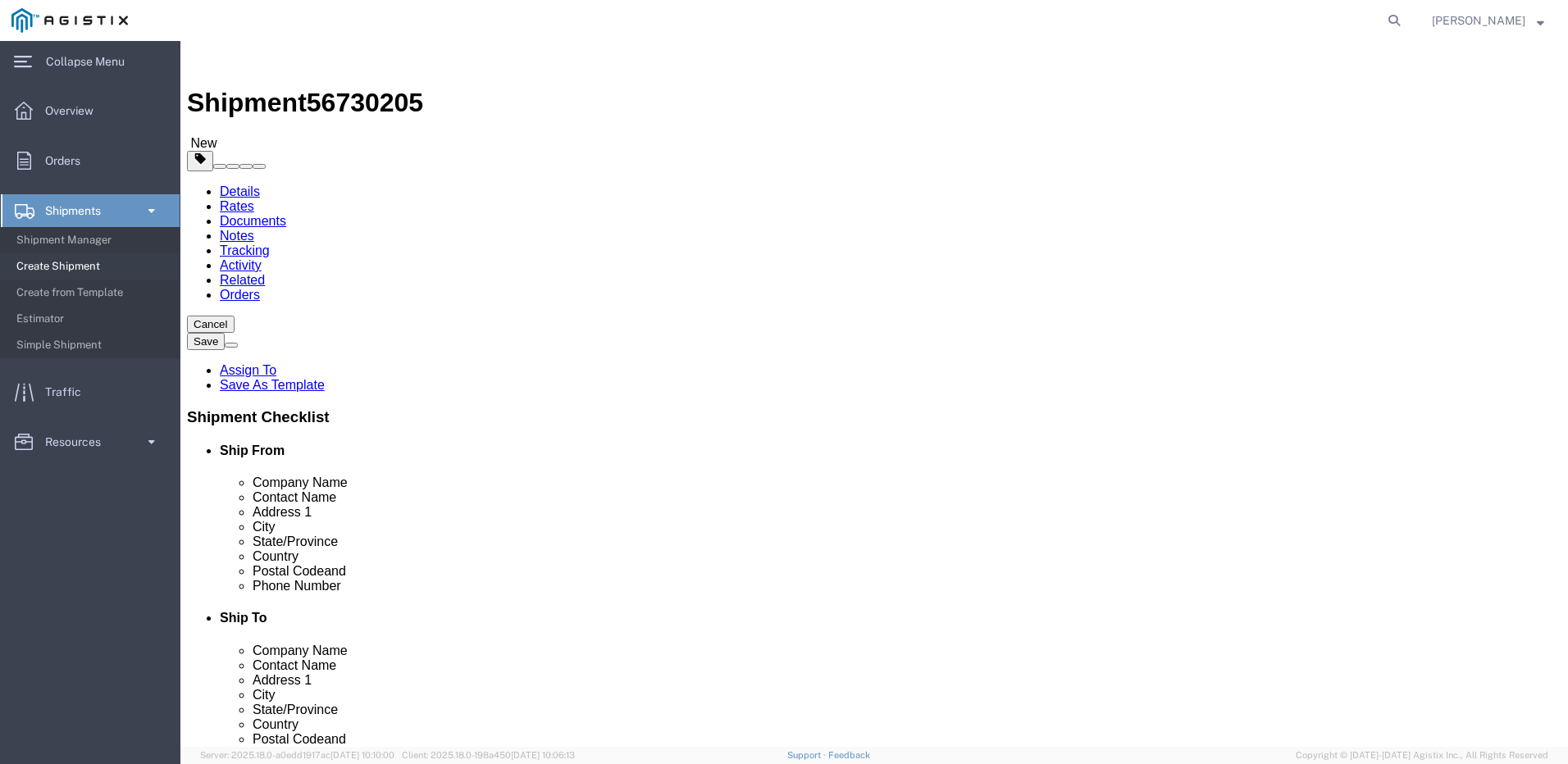
click icon
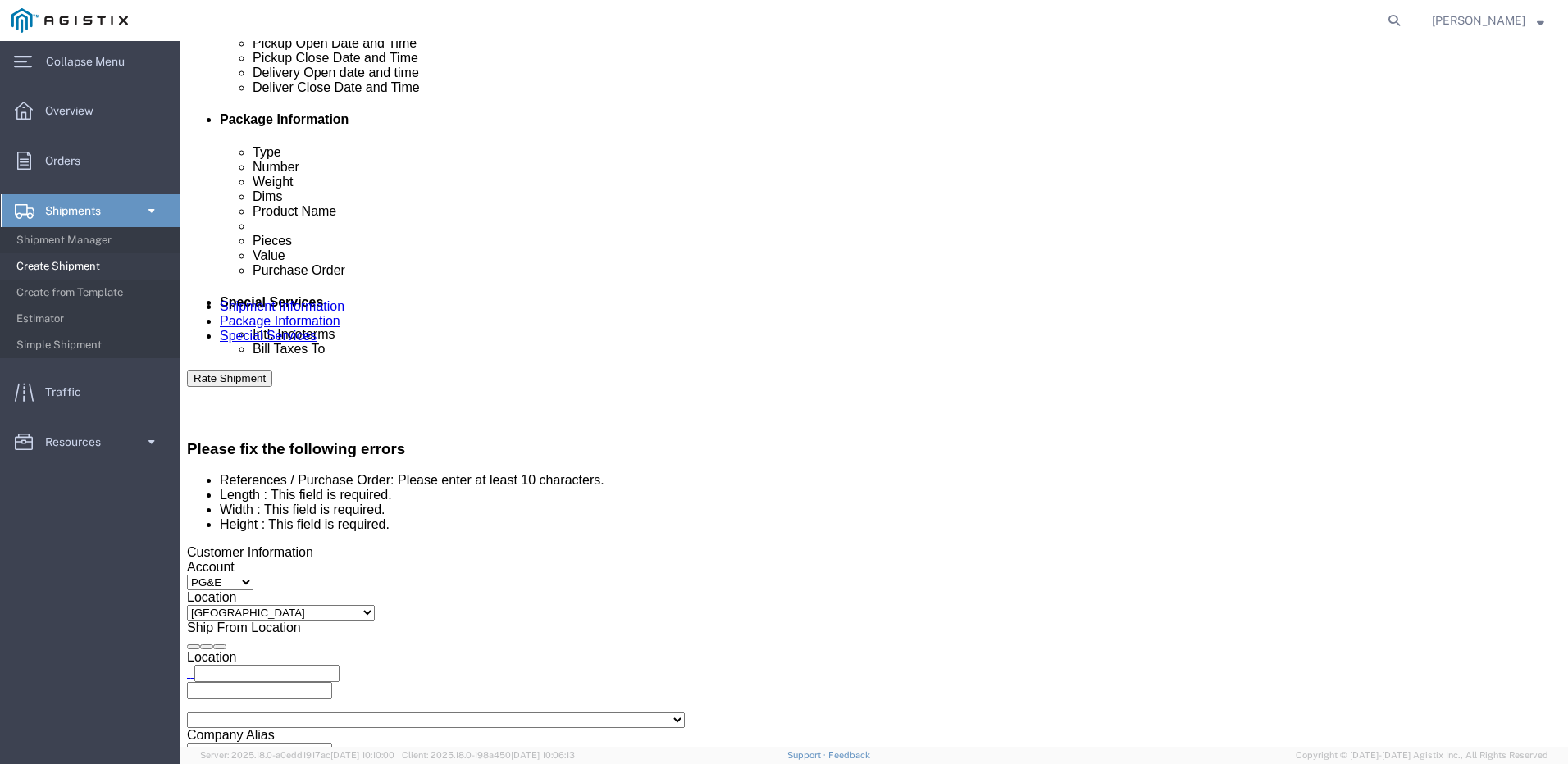
scroll to position [819, 0]
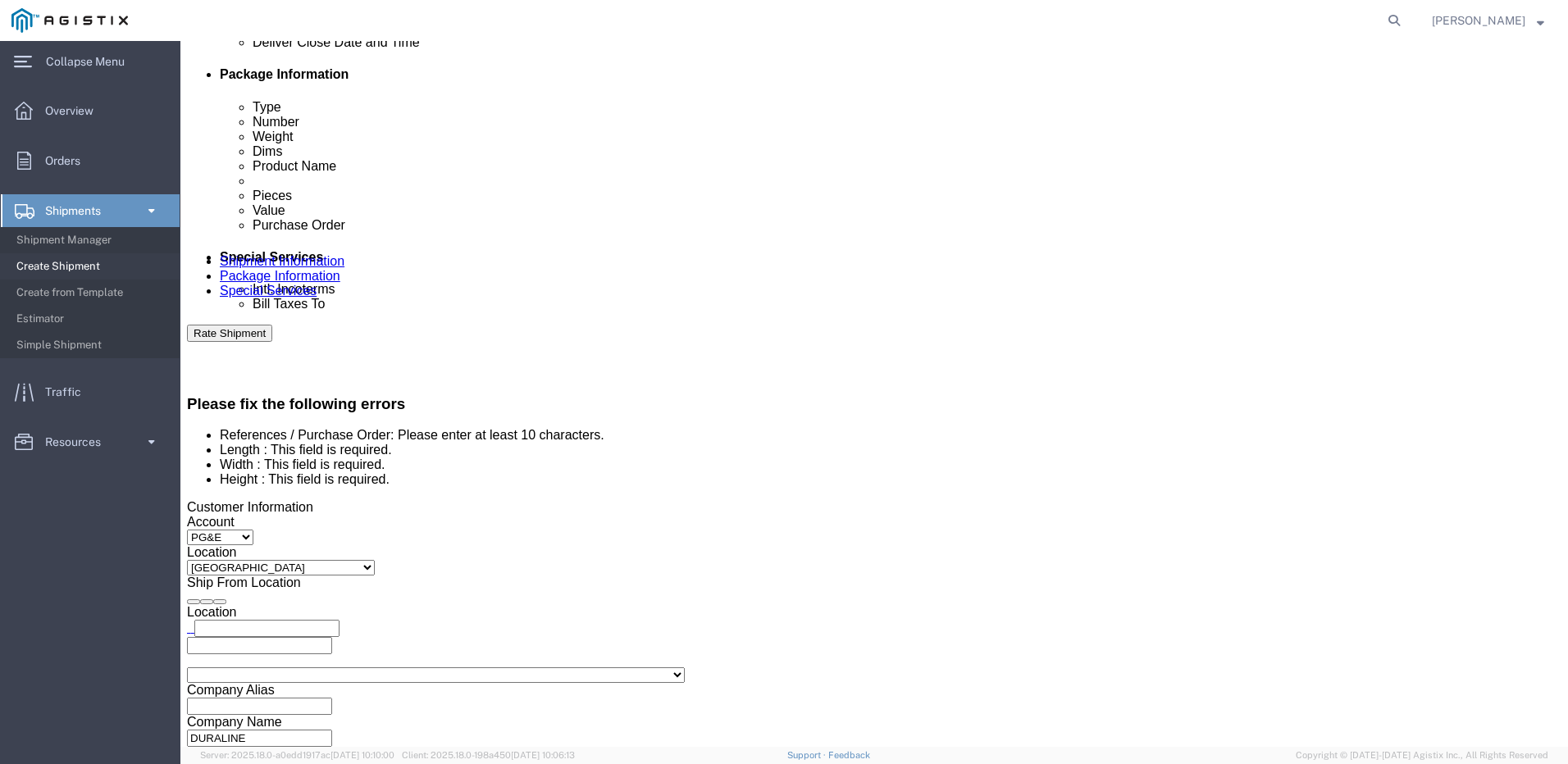
click input "10529851"
type input "1"
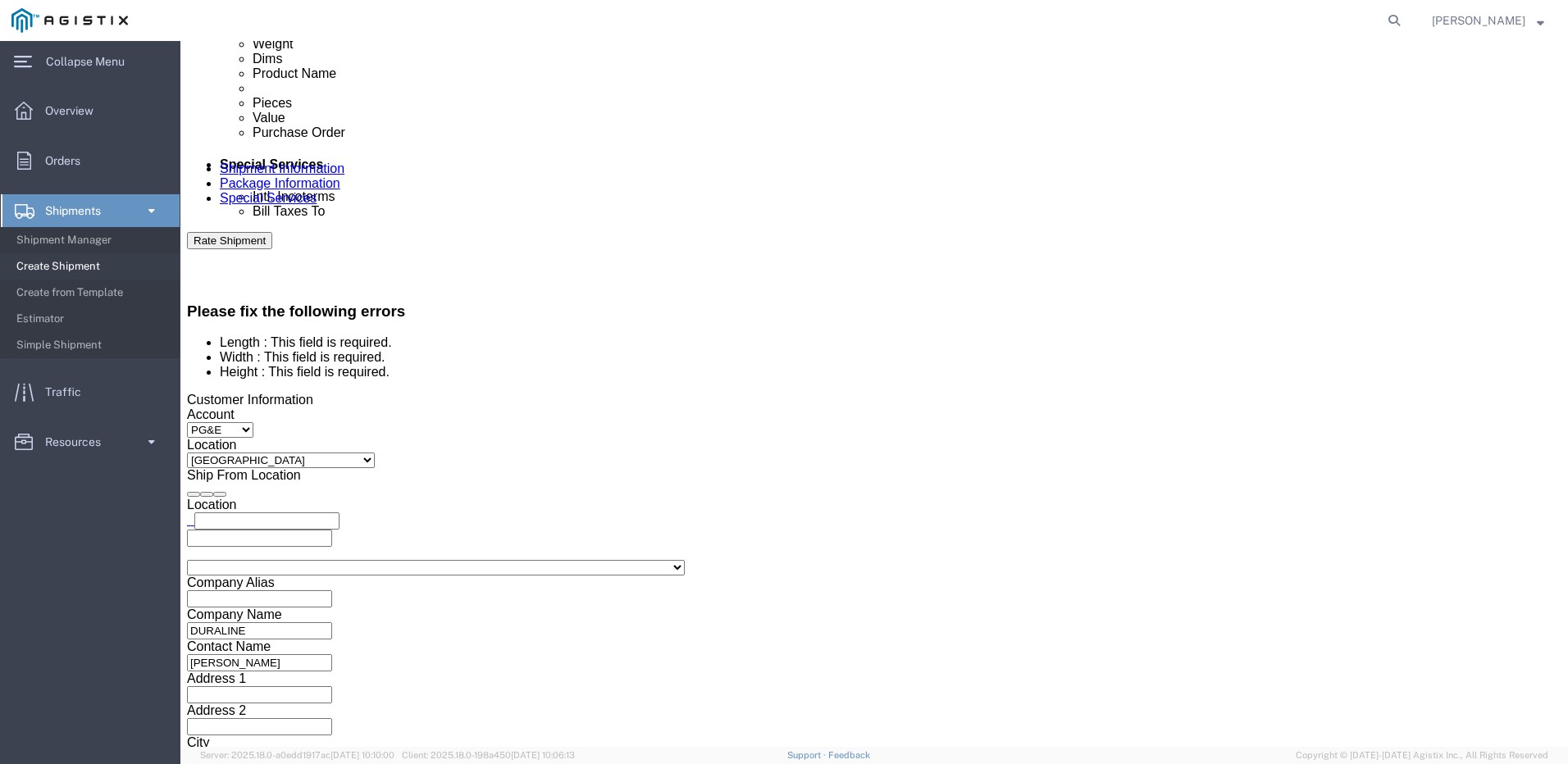
scroll to position [941, 0]
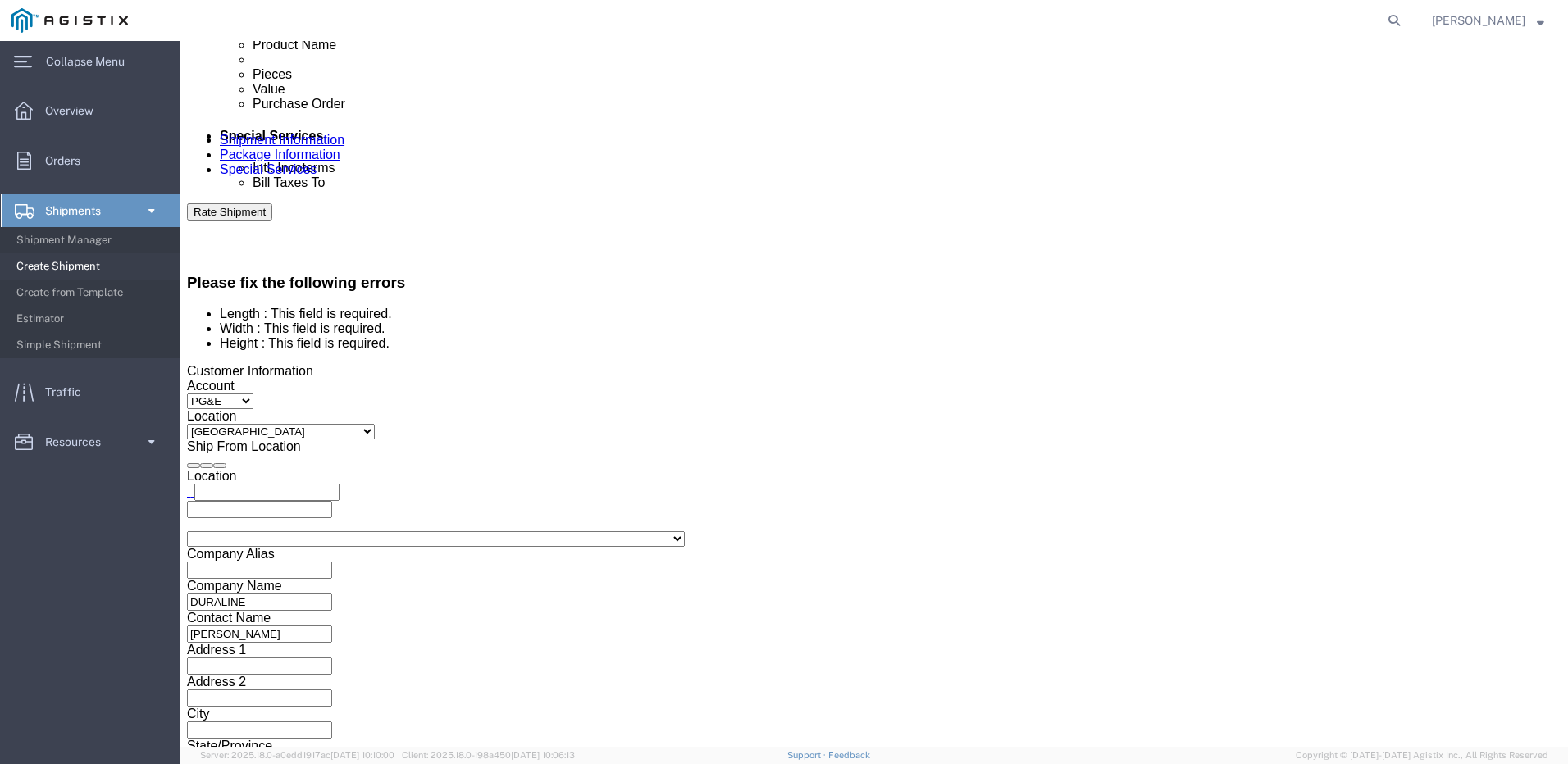
type input "3501418823"
click button "Continue"
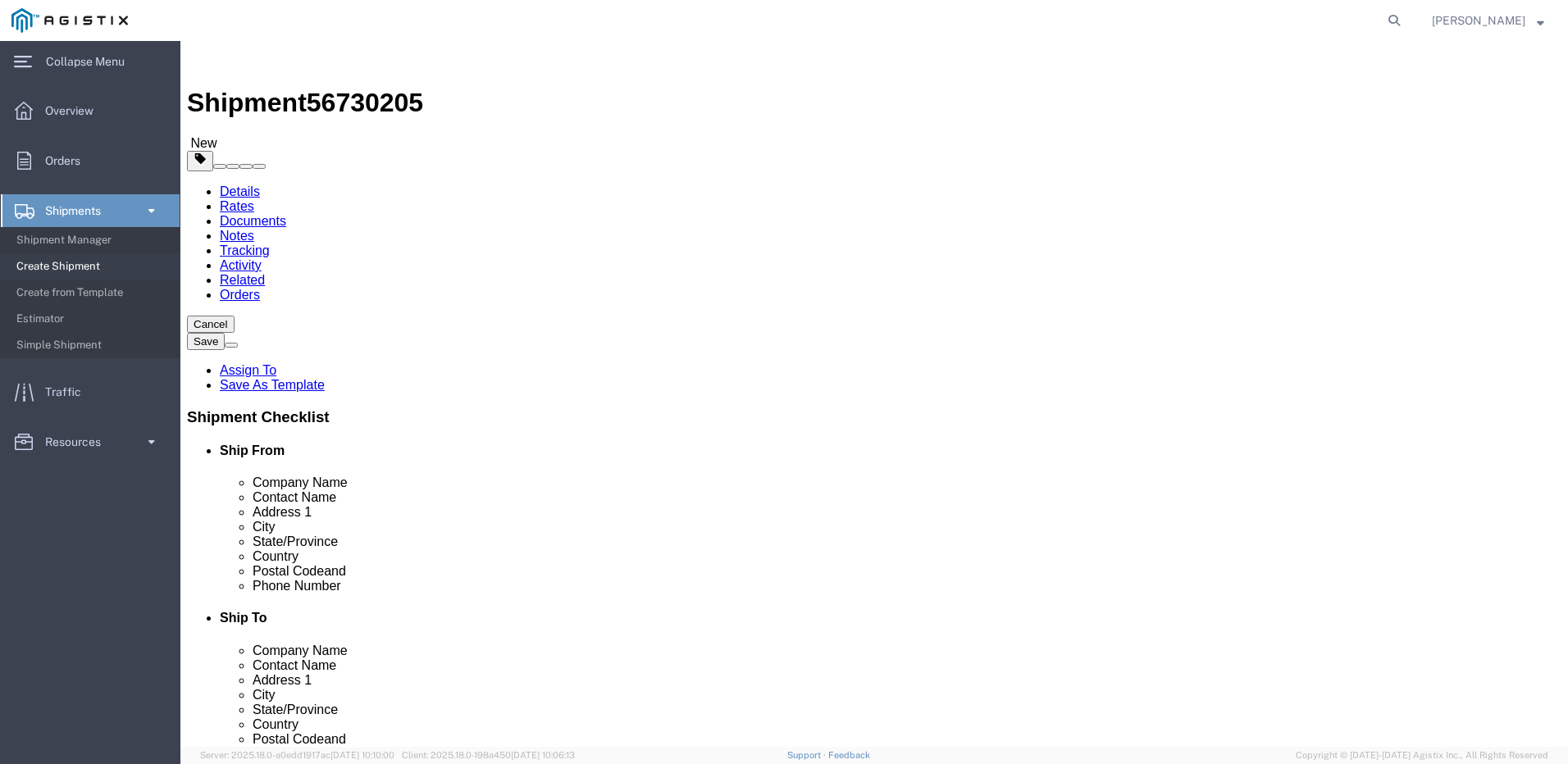
click input "Length : This field is required."
type input "65"
click input "1"
type input "3"
click select "Select Bulk Bundle(s) Cardboard Box(es) Carton(s) Crate(s) Drum(s) (Fiberboard)…"
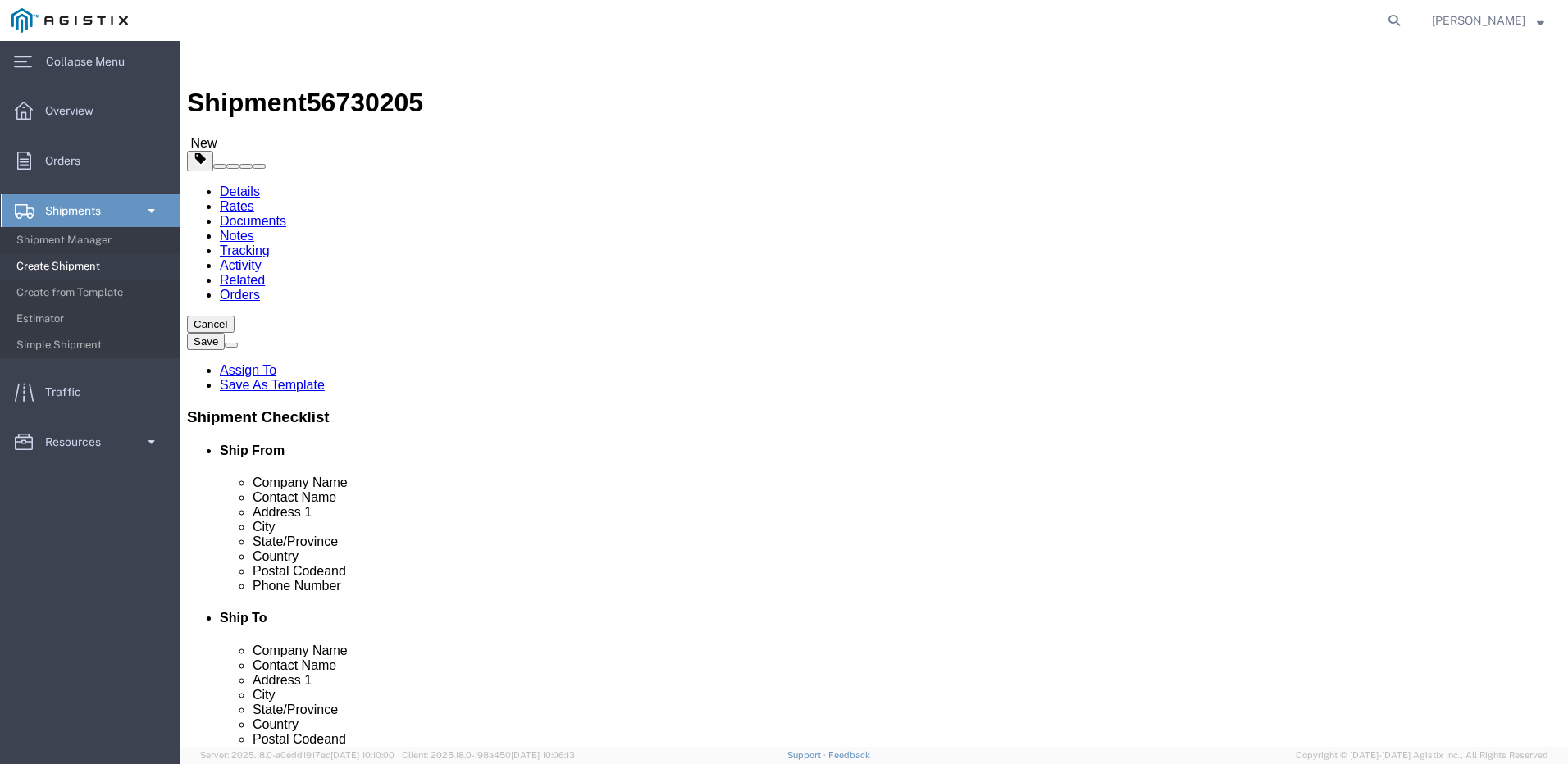
select select "POST"
click select "Select Bulk Bundle(s) Cardboard Box(es) Carton(s) Crate(s) Drum(s) (Fiberboard)…"
click input "Width : This field is required."
type input "65"
type input "81"
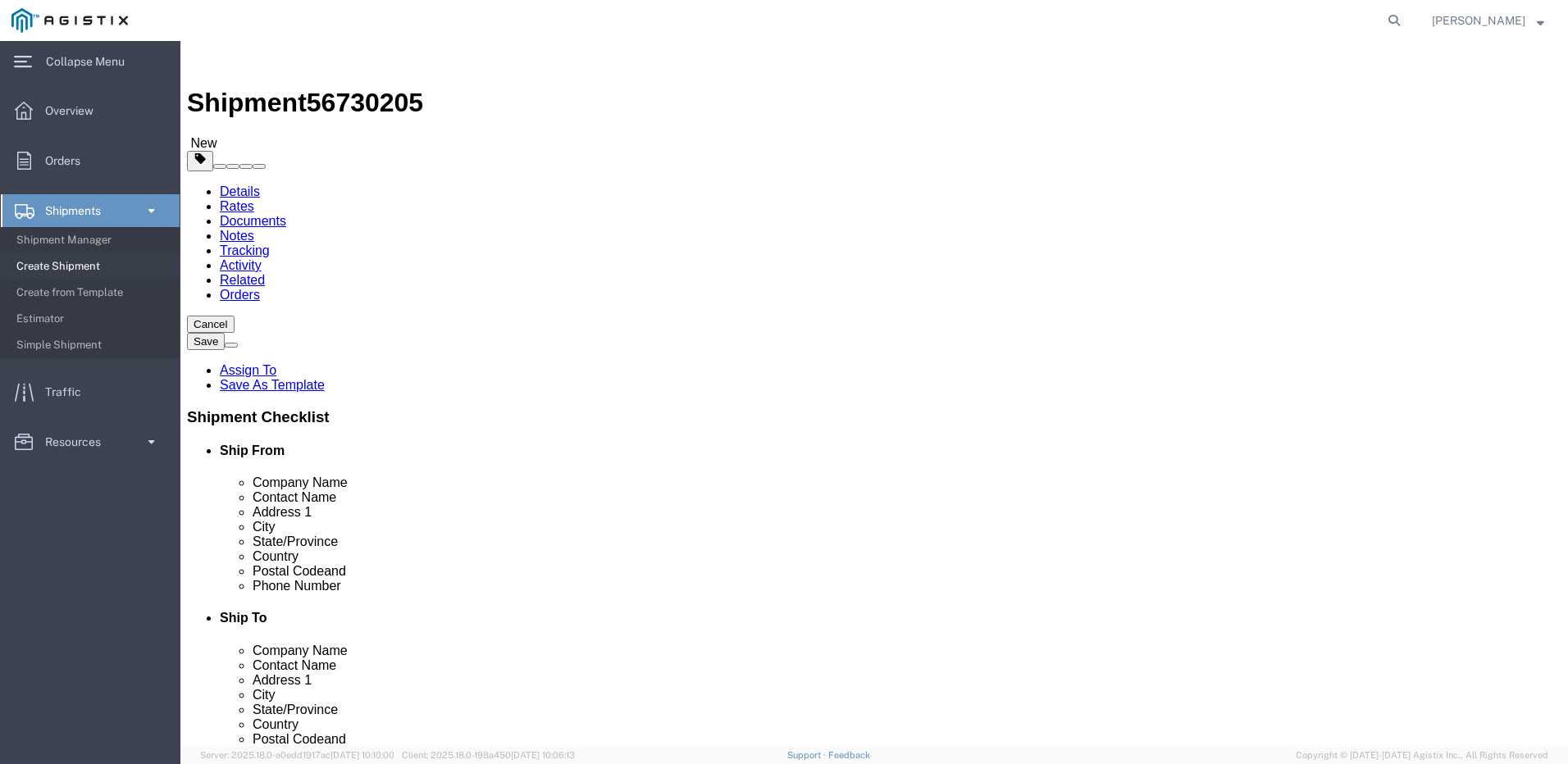
click input "0.00"
type input "0"
type input "1125"
click button "Continue"
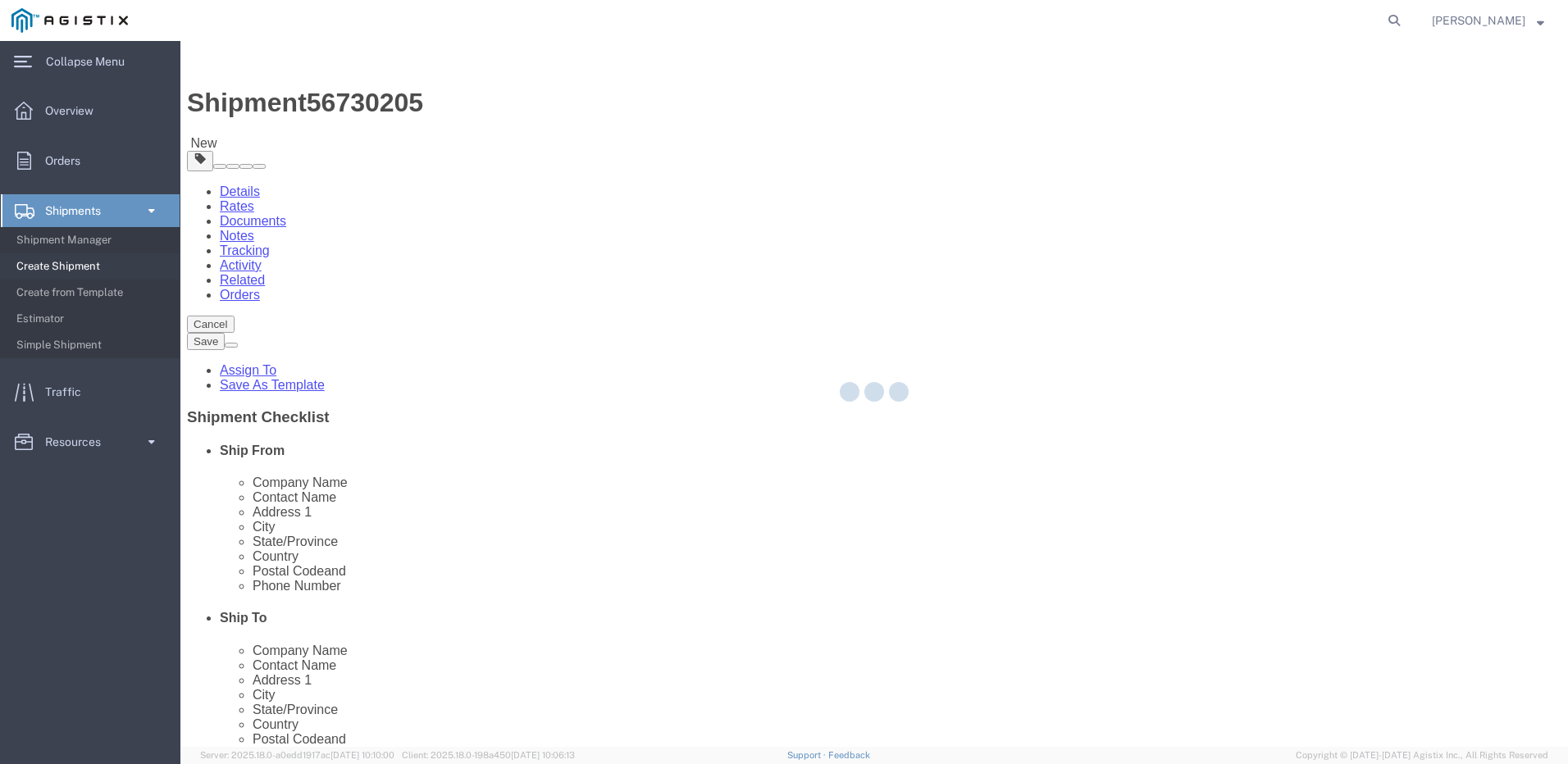
select select
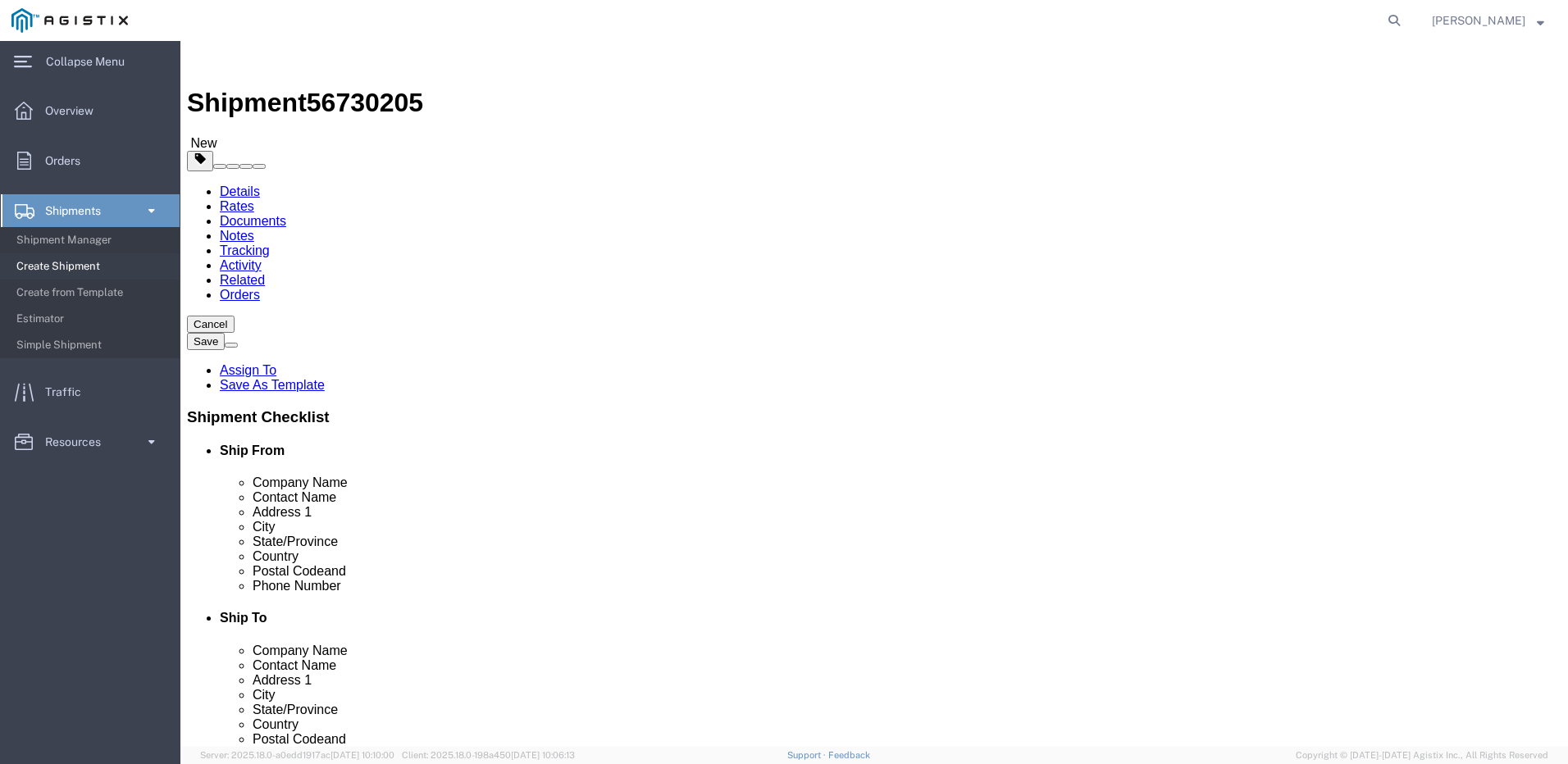
click textarea
type textarea "N"
type textarea "need LTL for 3 pallets @"
click icon
click input "65"
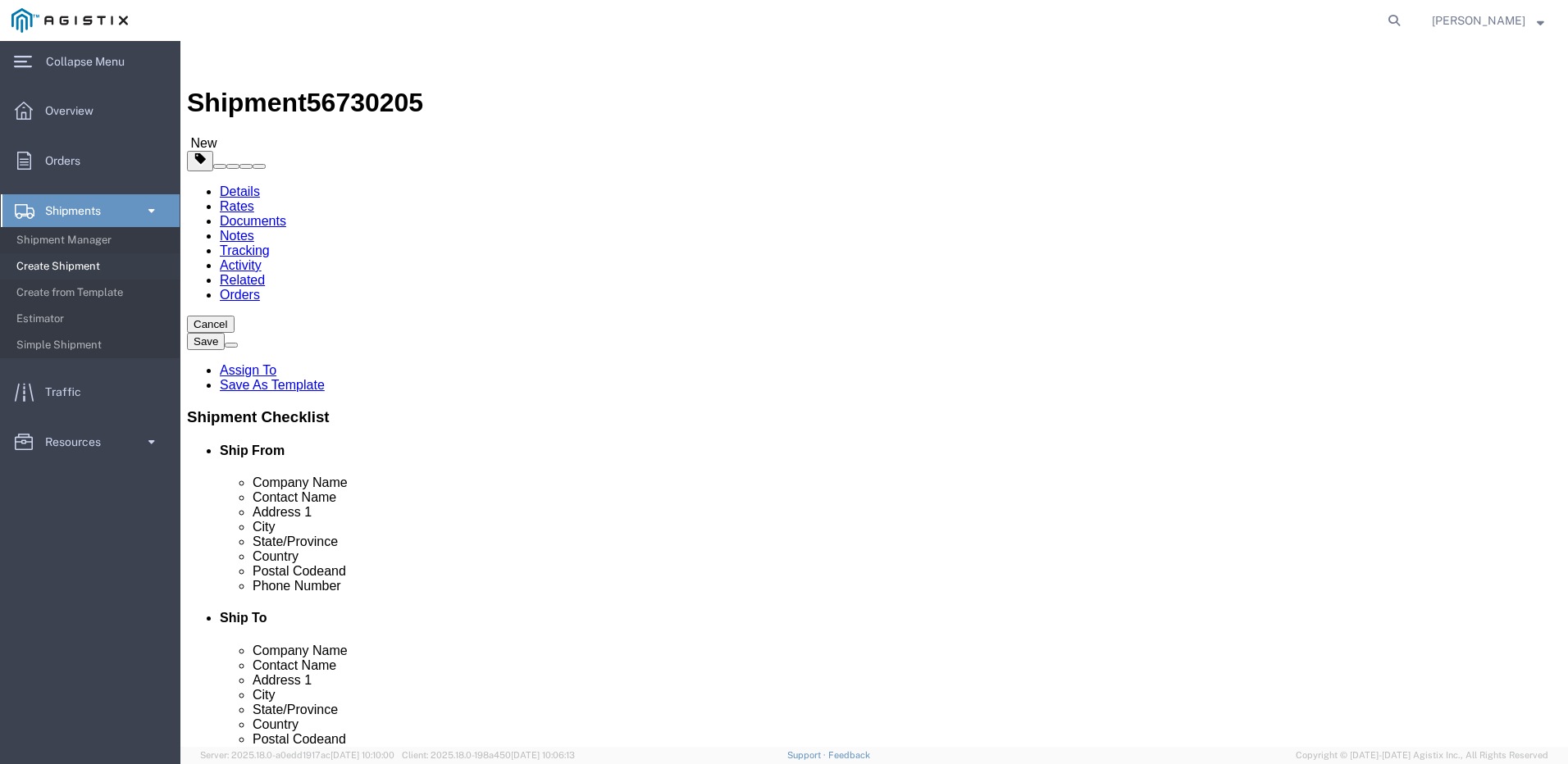
type input "6"
type input "55"
click icon
click textarea "need LTL for 3 pallets @"
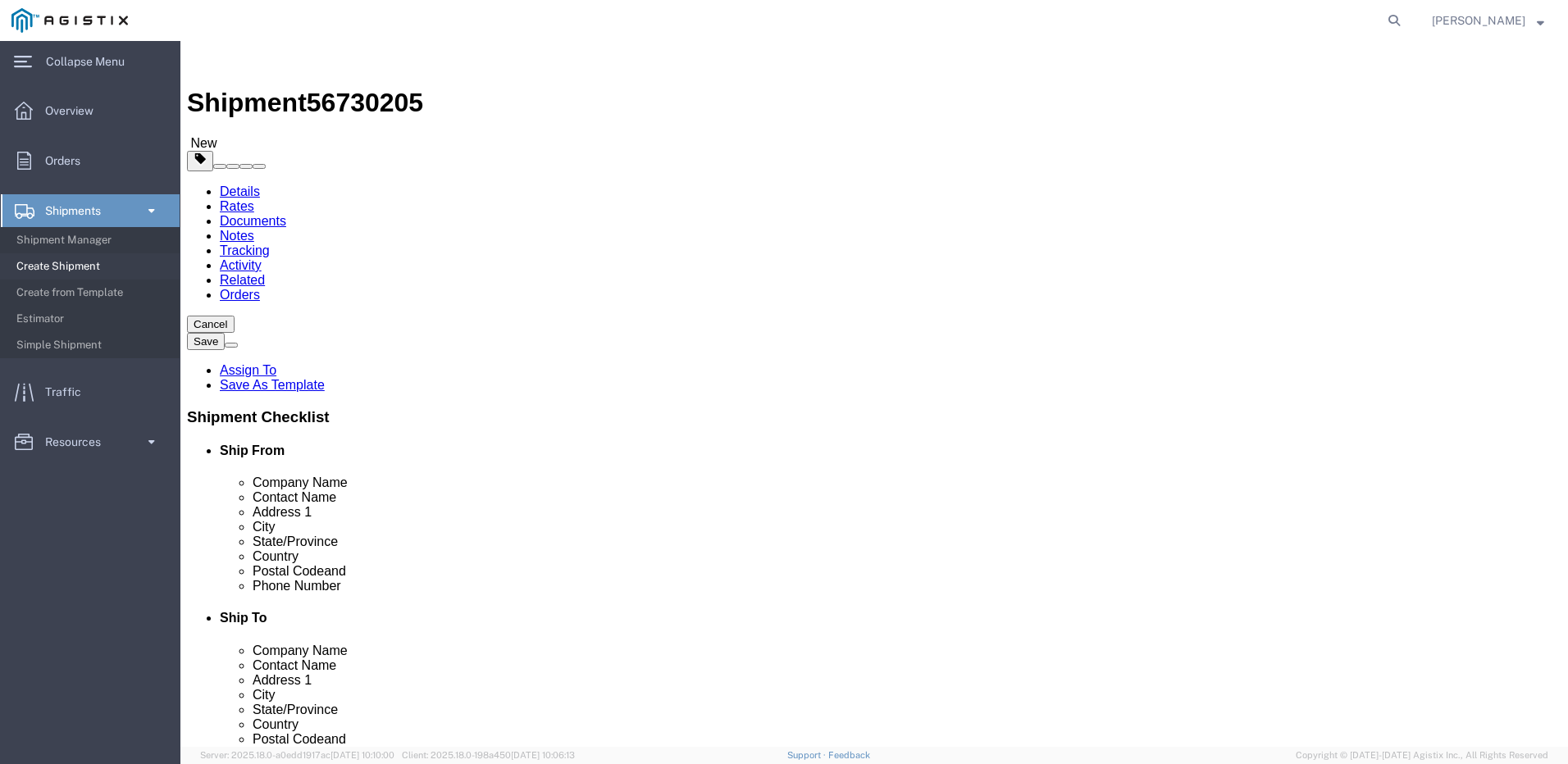
type textarea "need LTL for 3 pallets @ 55x55x81 1125lbs"
click icon
click input "text"
type input "9"
click button "Continue"
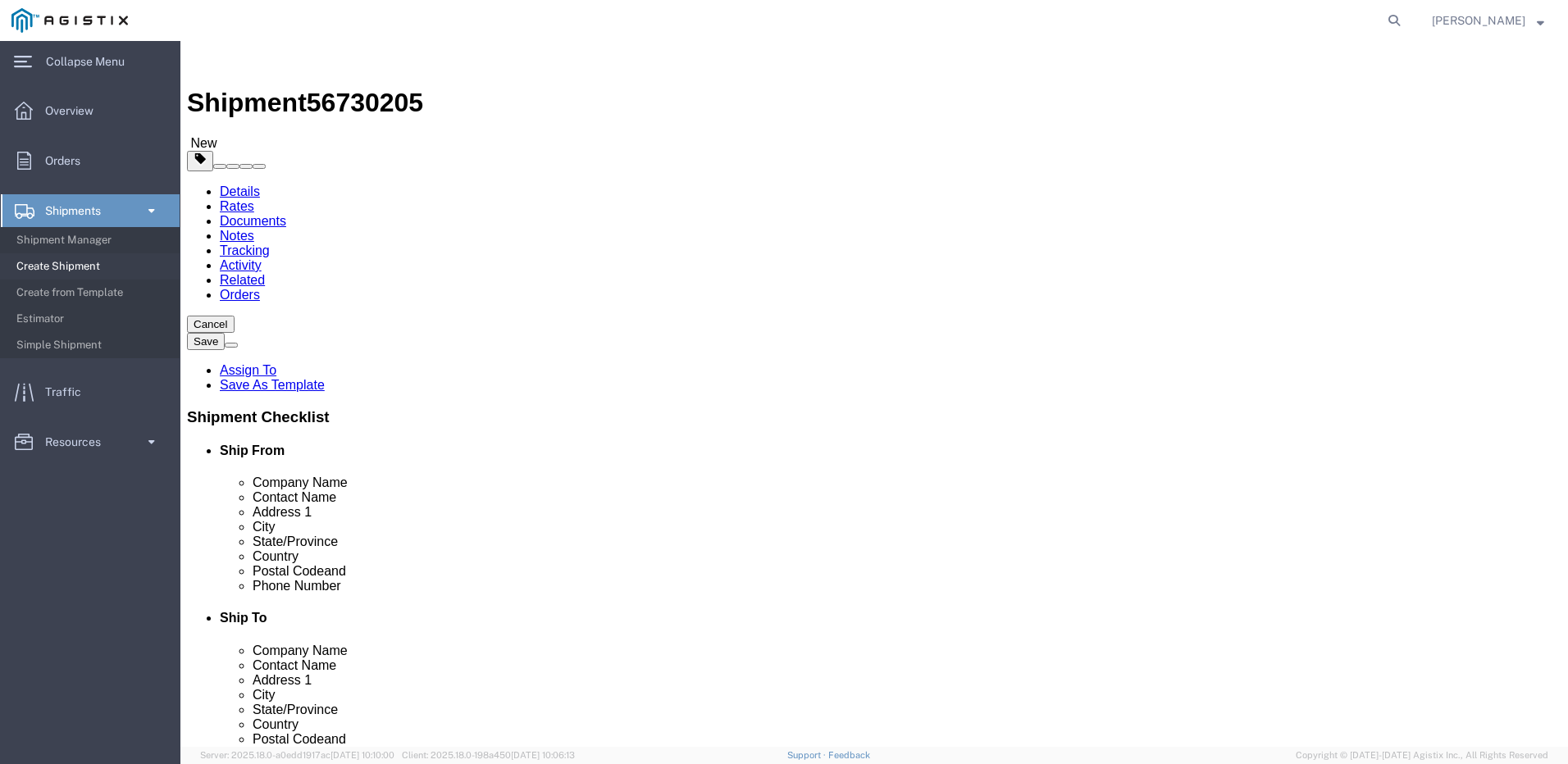
click span "button"
click span "Forklift"
select select "PICKUP_FORKLIFT"
click span "Forklift"
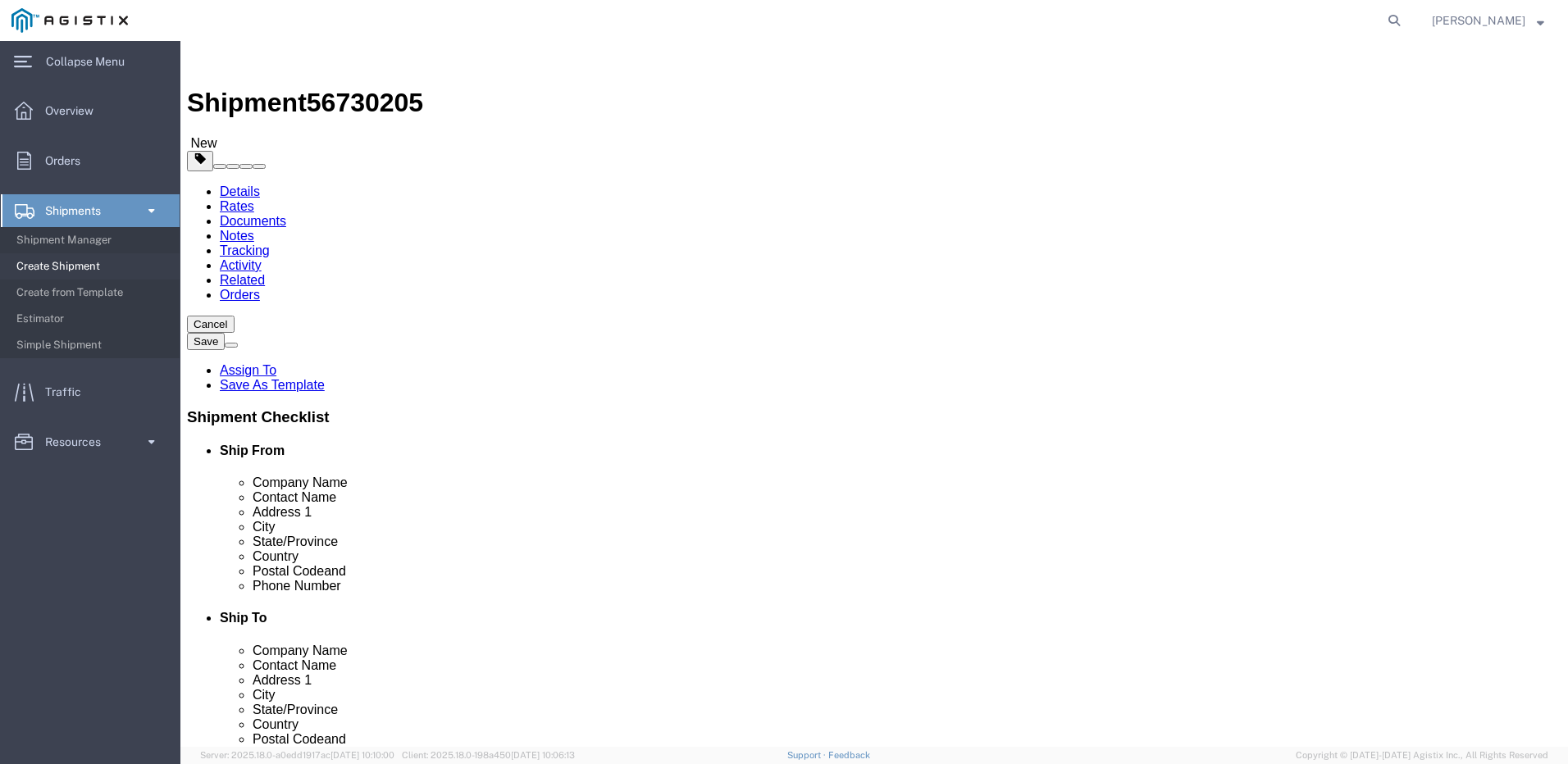
click span "Forklift"
select select "PICKUP_FORKLIFT"
click div "Instructions"
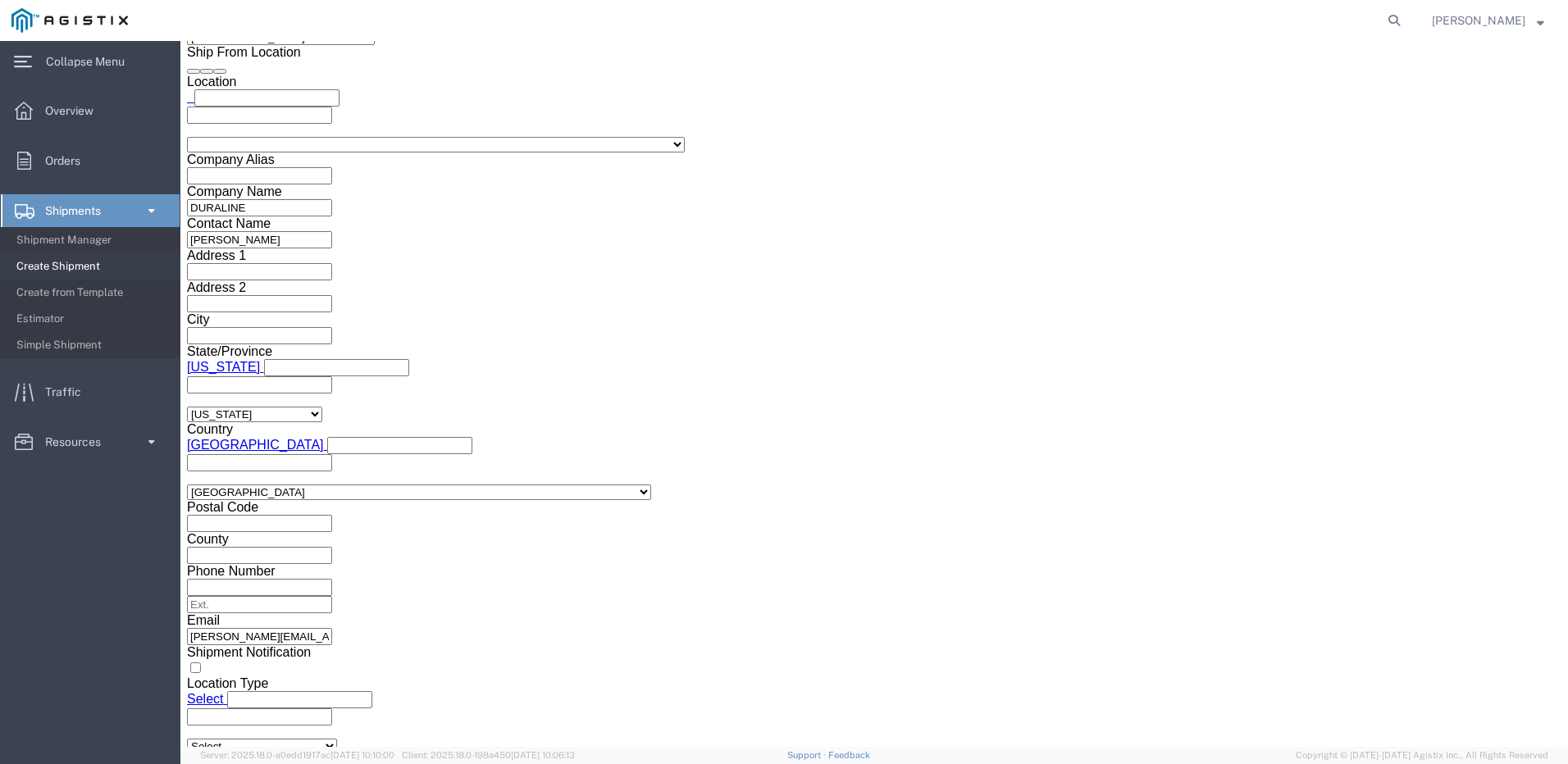
scroll to position [1535, 0]
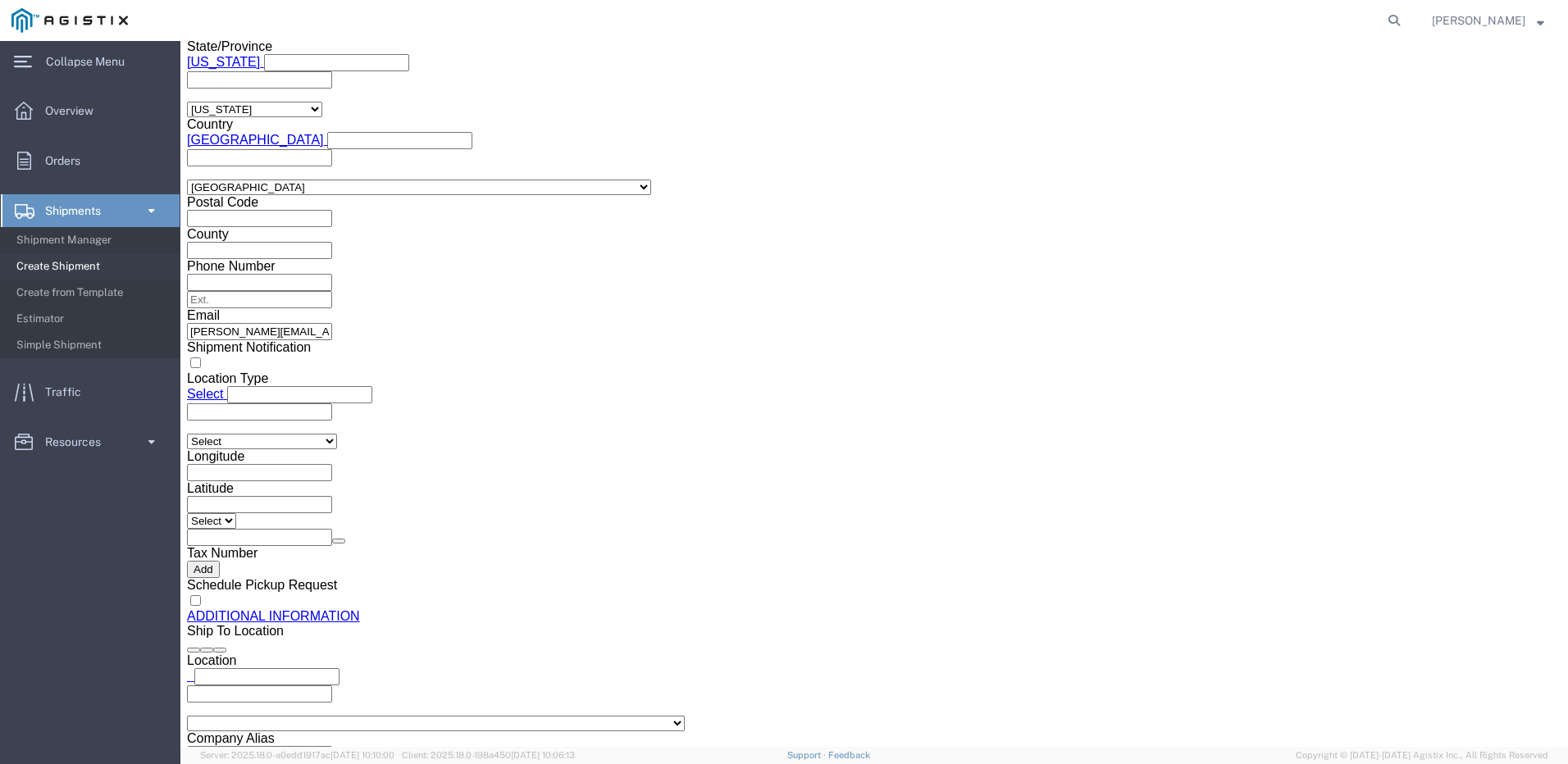
click button "Rate Shipment"
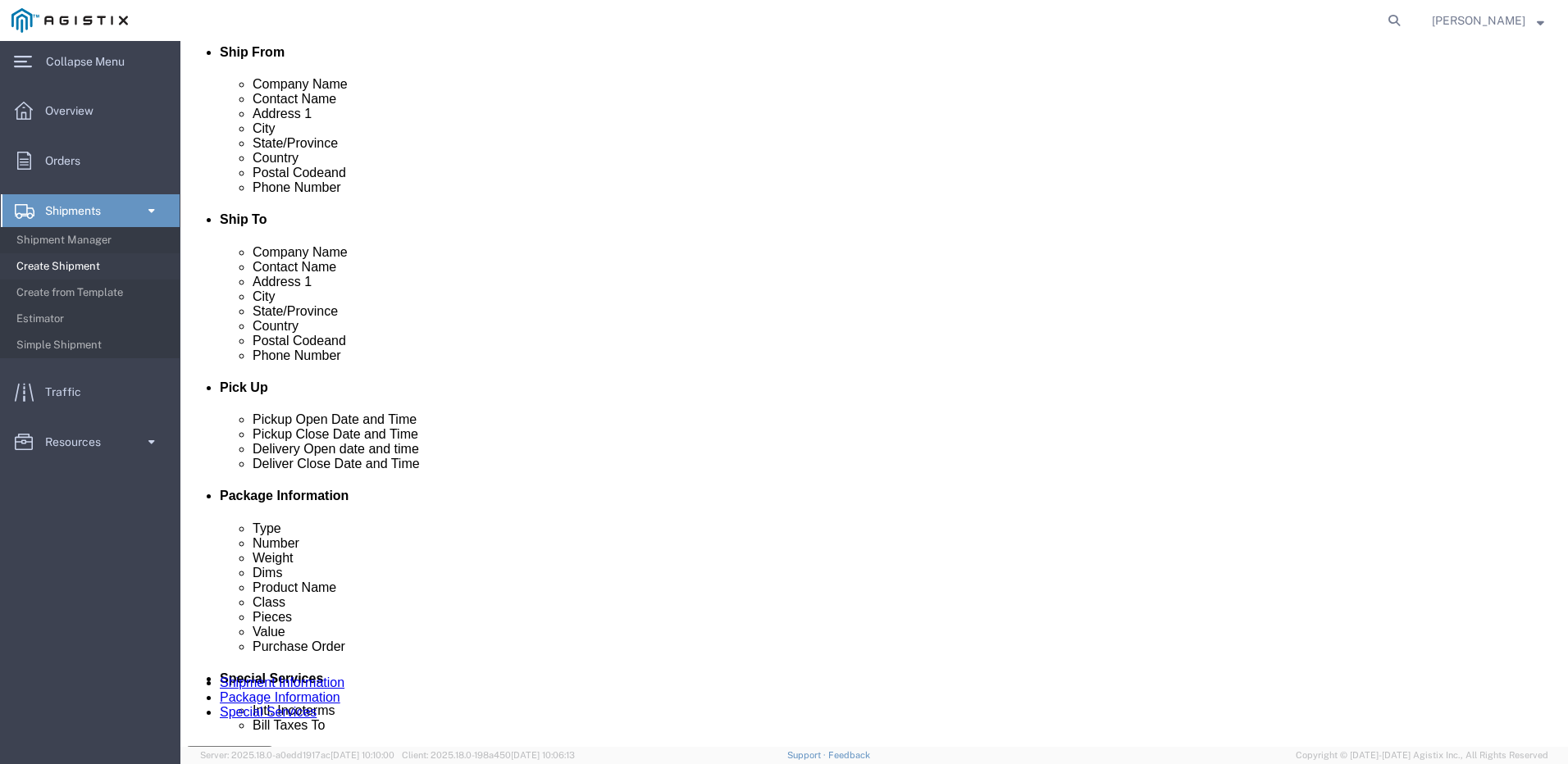
scroll to position [387, 0]
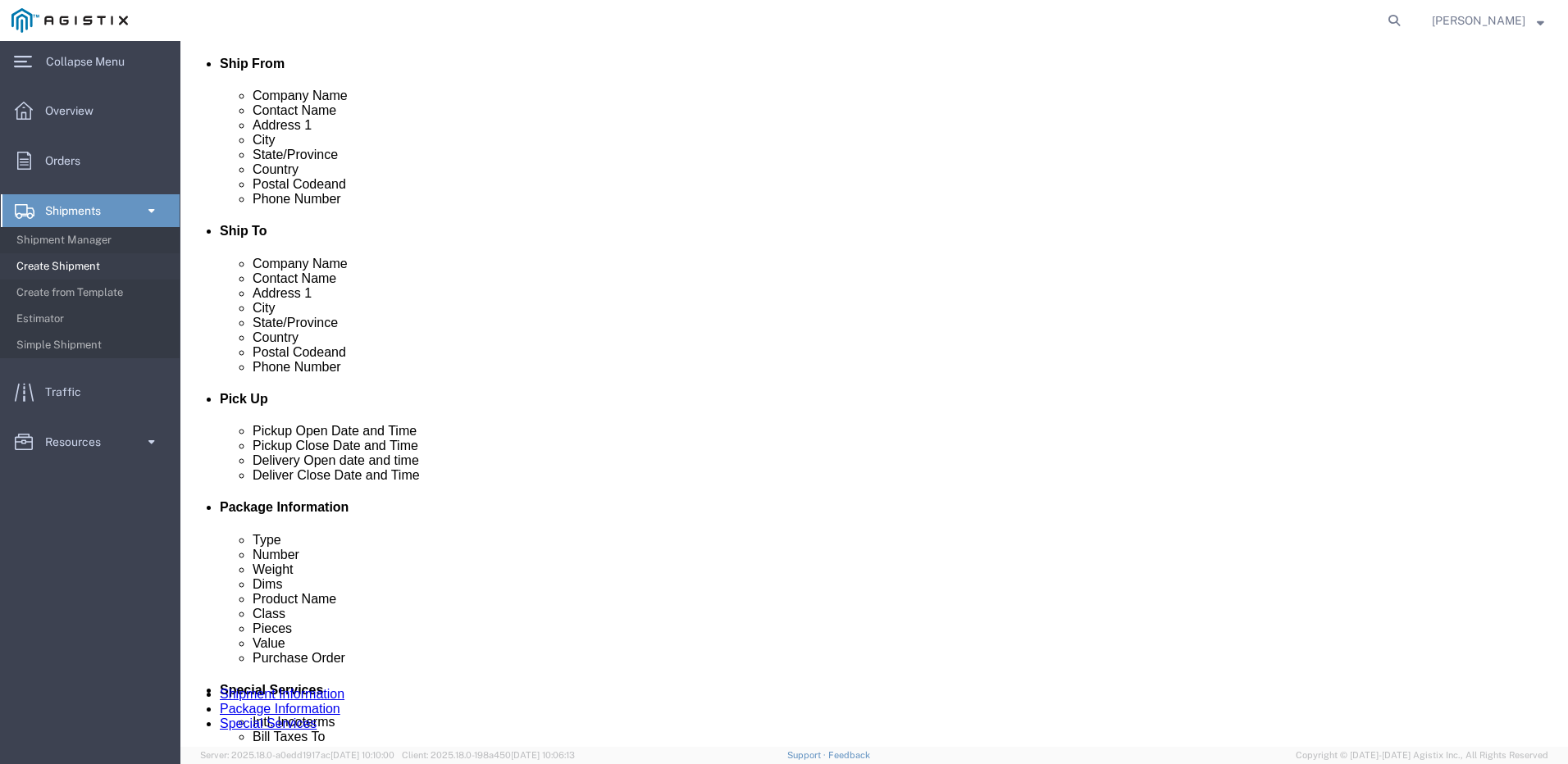
click icon
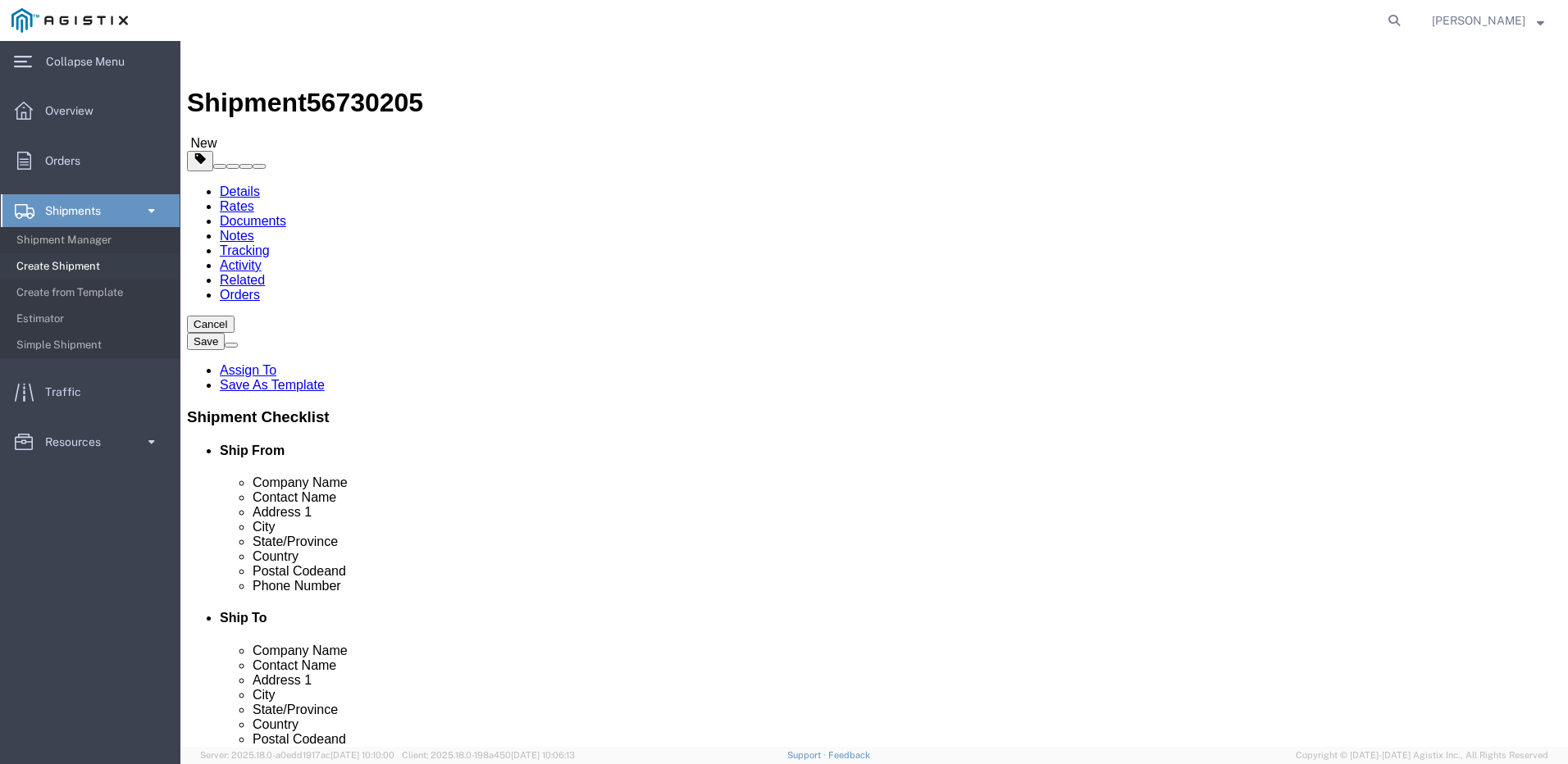
drag, startPoint x: 74, startPoint y: 116, endPoint x: 61, endPoint y: 137, distance: 24.7
click link "Shipment Information"
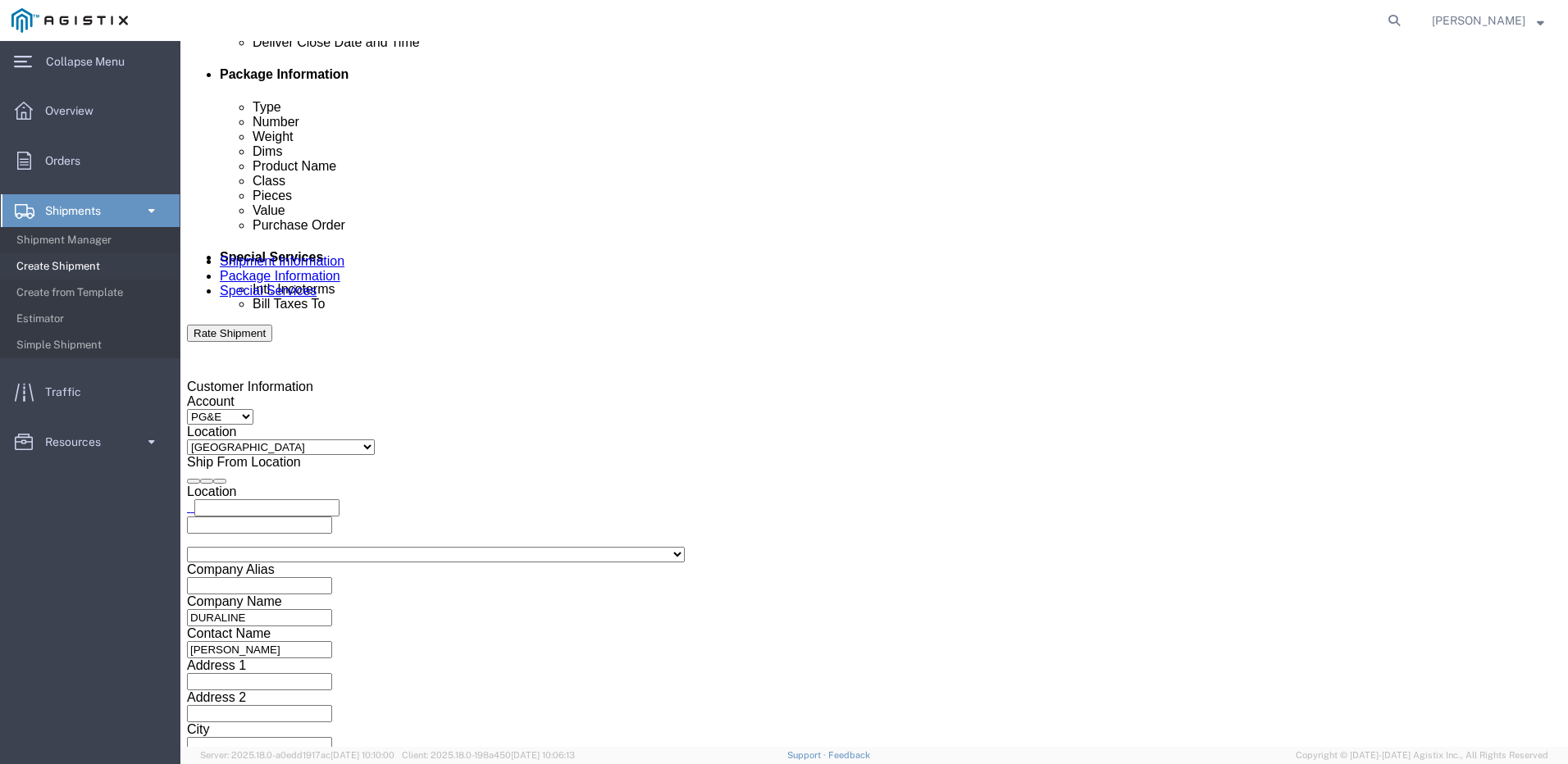
scroll to position [836, 0]
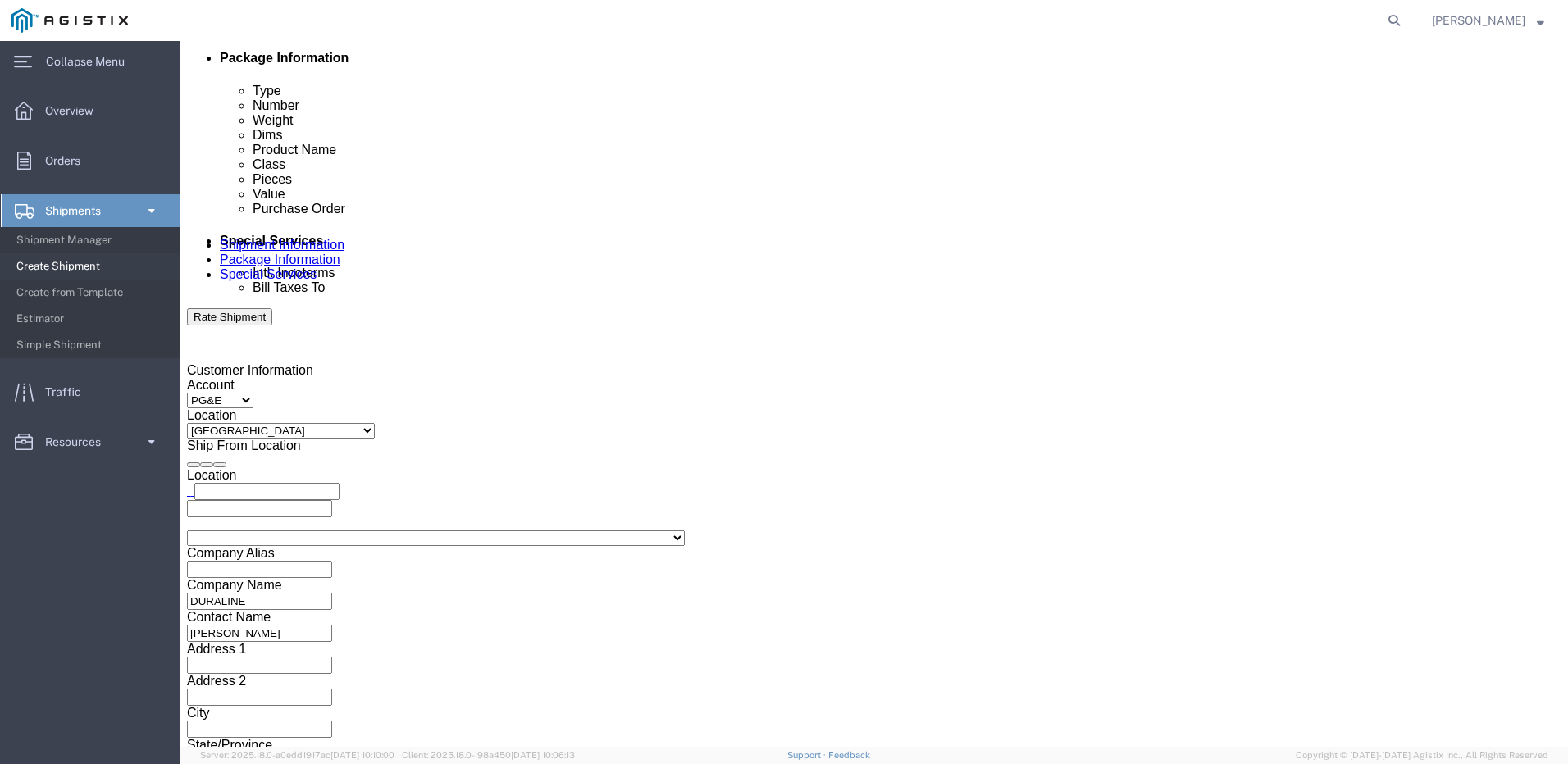
click link "Package Information"
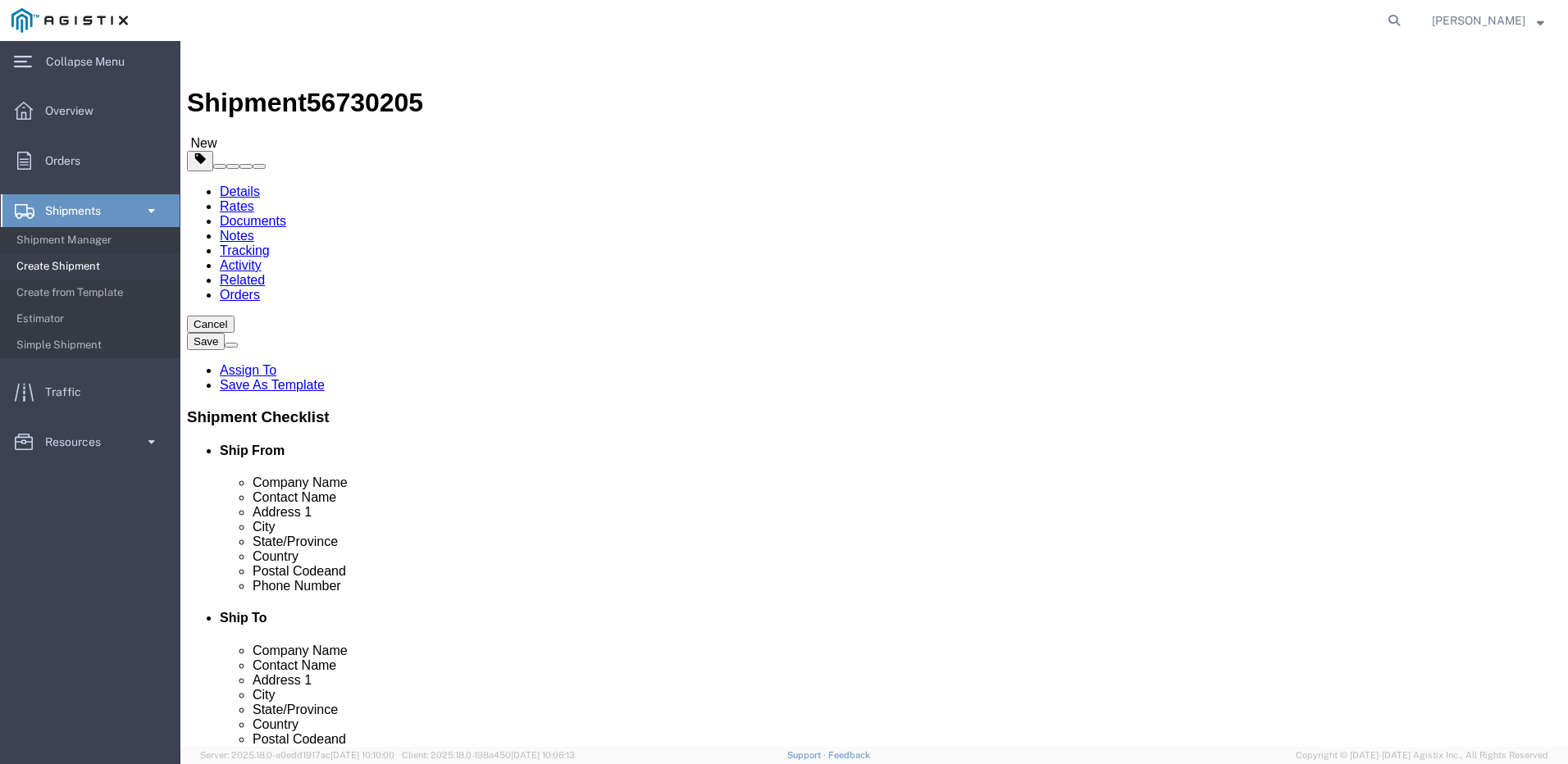
click link "Add Content"
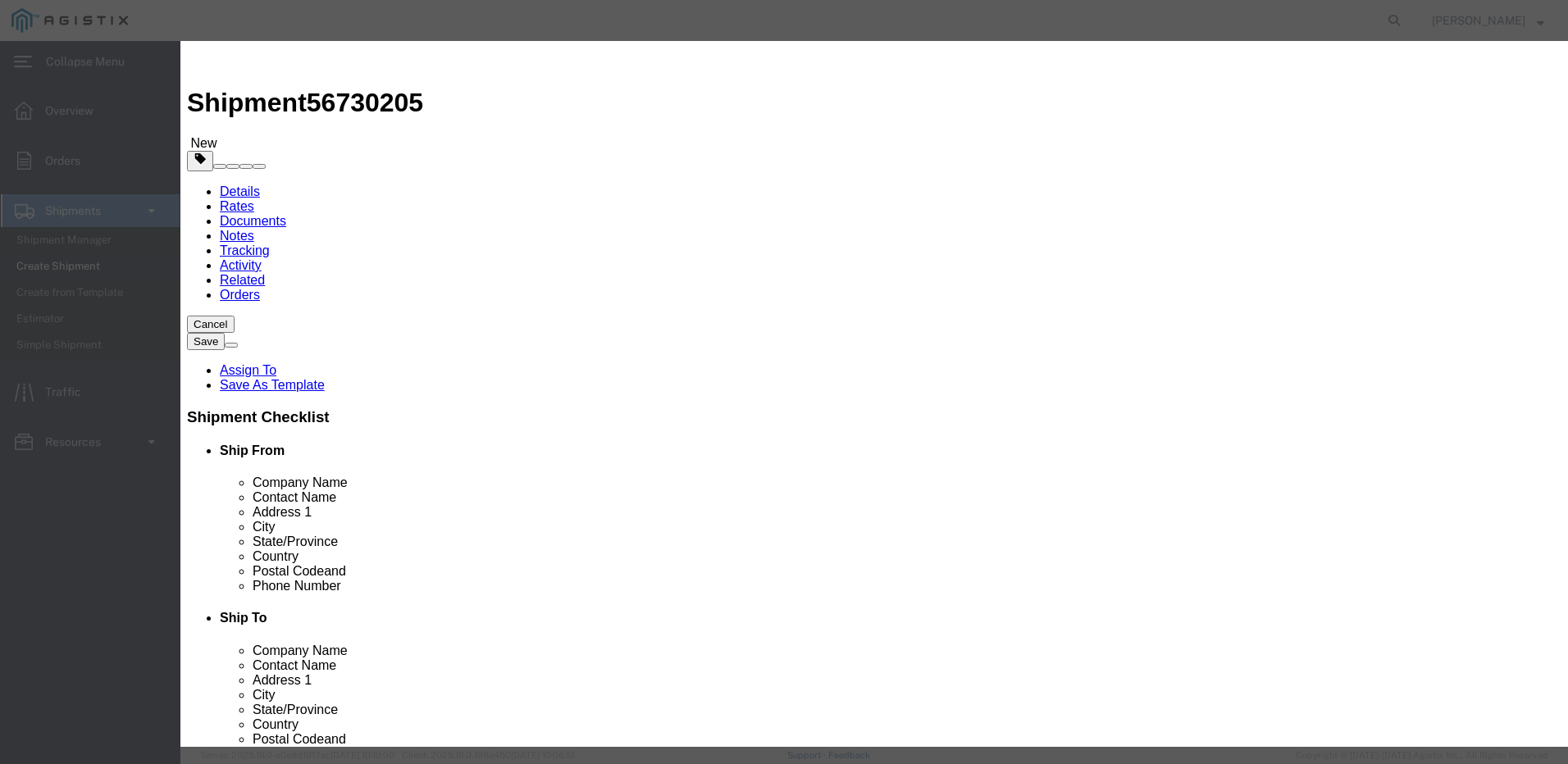
click input "text"
type input "CONDUIT"
click input "0"
type input "9"
click input "text"
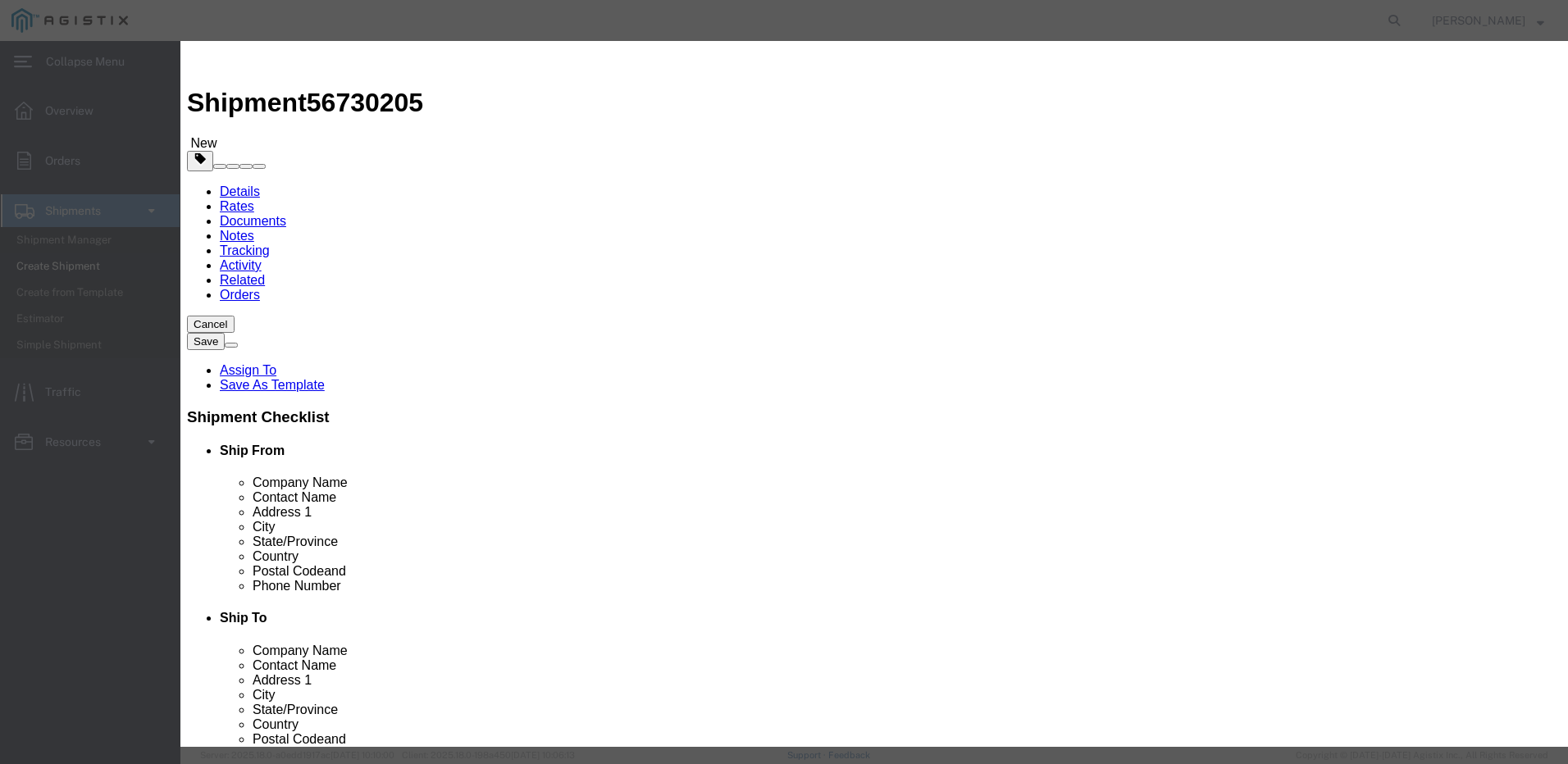
type input "5000"
click select "Select 50 55 60 65 70 85 92.5 100 125 175 250 300 400"
select select "250"
click select "Select 50 55 60 65 70 85 92.5 100 125 175 250 300 400"
click button "Save & Close"
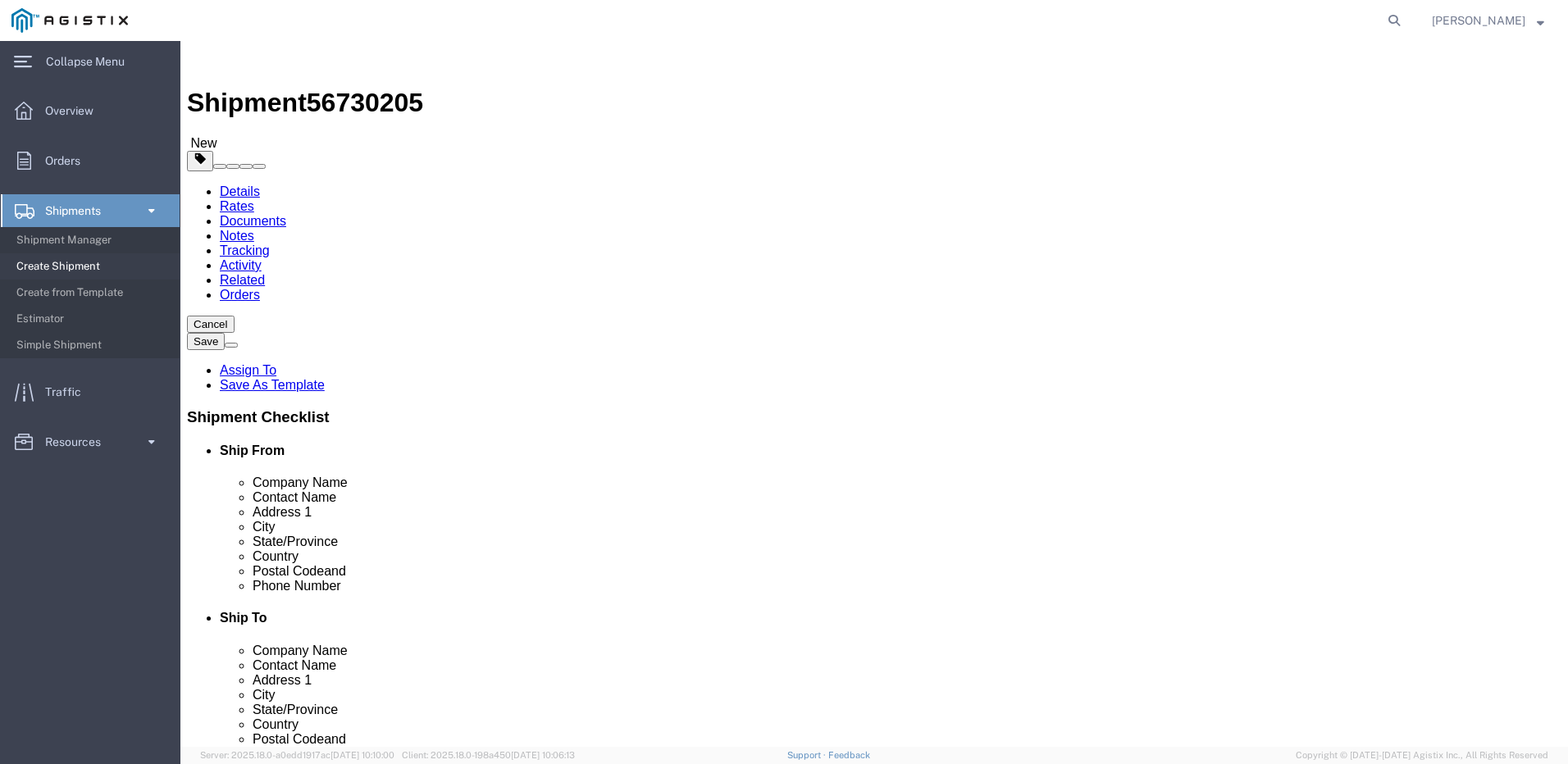
click button "Rate Shipment"
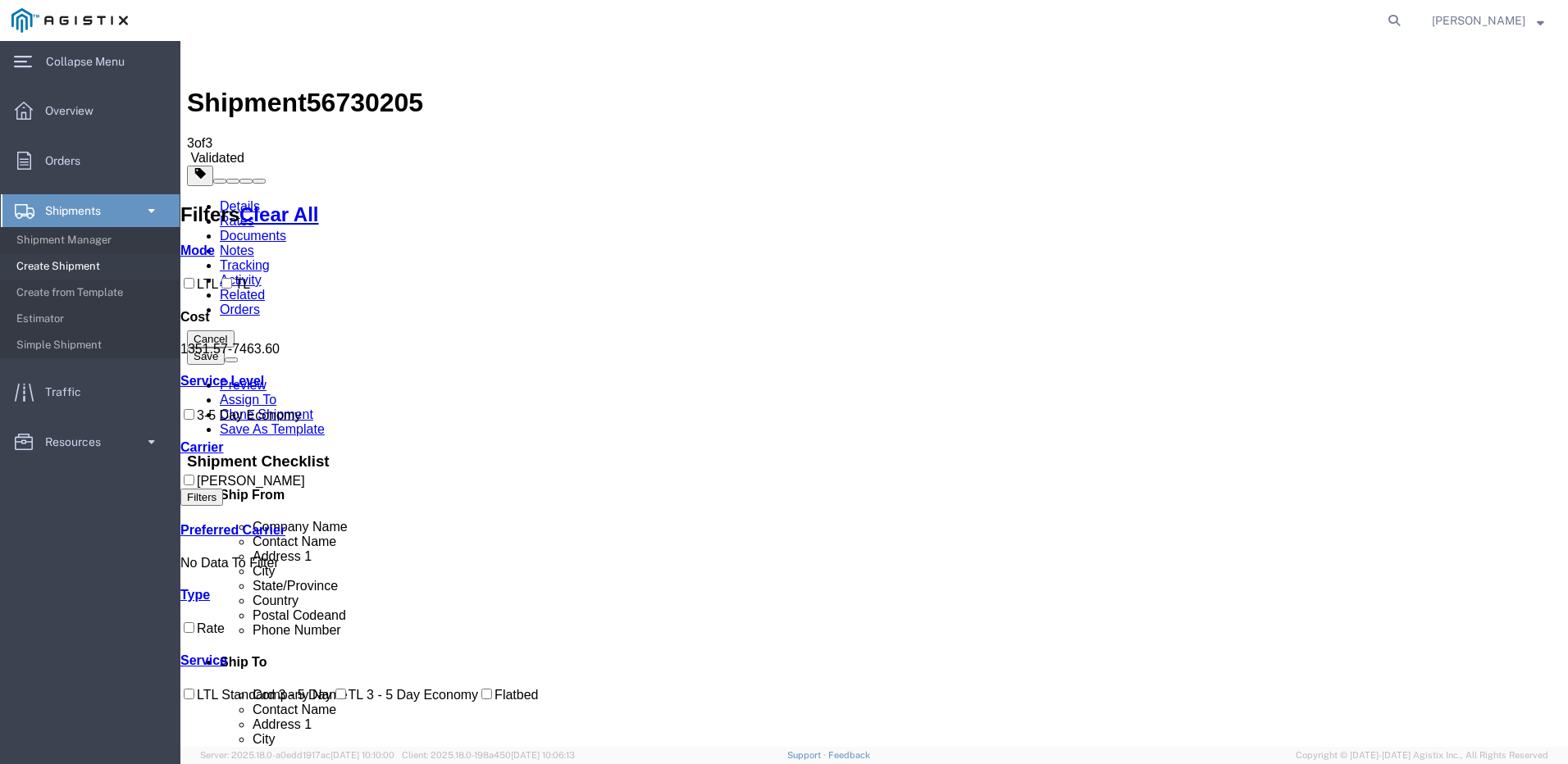
click at [194, 278] on input "LTL" at bounding box center [189, 284] width 11 height 11
checkbox input "true"
click at [194, 420] on input "3-5 Day Economy" at bounding box center [189, 414] width 11 height 11
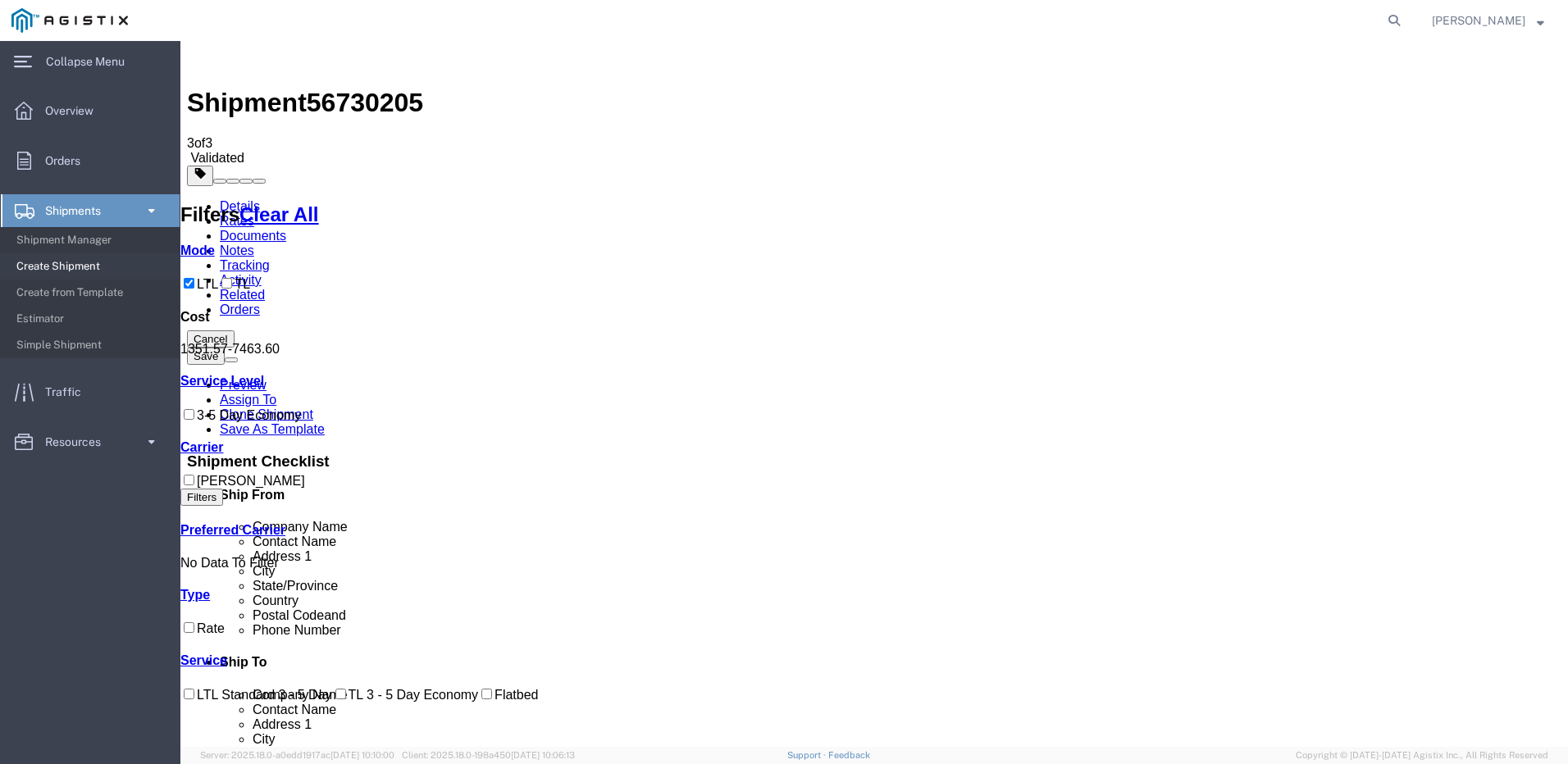
checkbox input "true"
click at [194, 486] on input "C.H. Robinson" at bounding box center [189, 480] width 11 height 11
checkbox input "true"
click at [225, 348] on button "Save" at bounding box center [206, 356] width 38 height 17
